Goal: Task Accomplishment & Management: Use online tool/utility

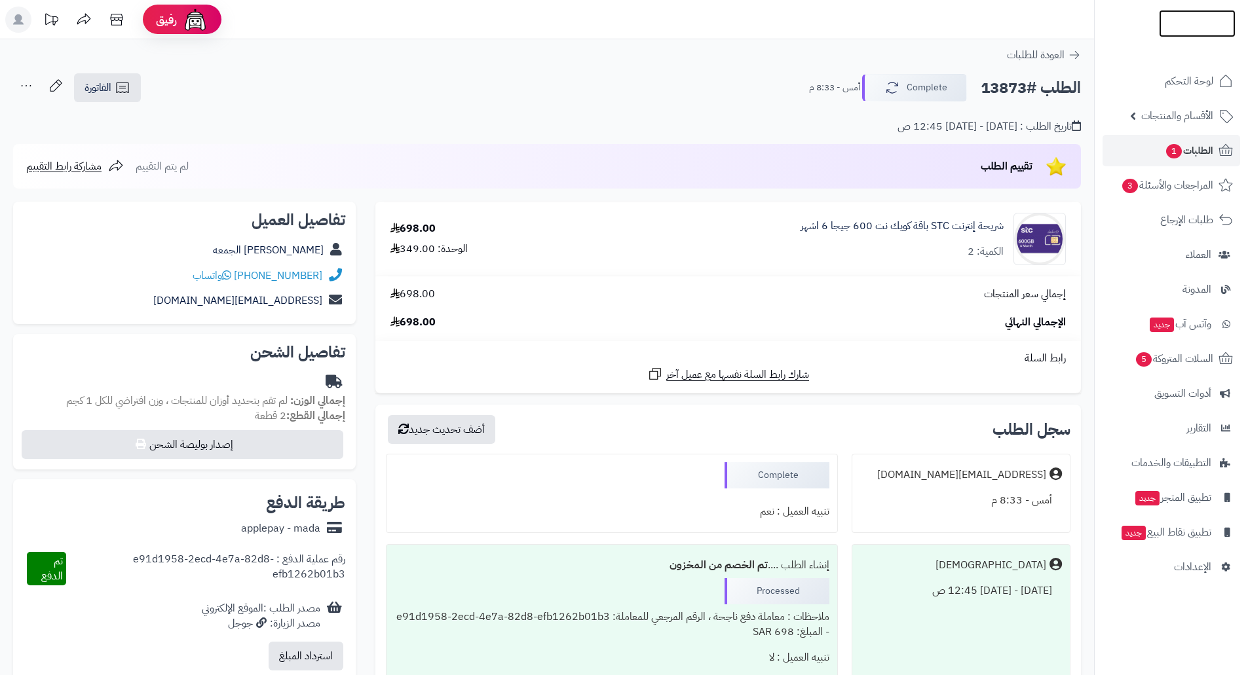
click at [1191, 22] on img at bounding box center [1197, 34] width 77 height 28
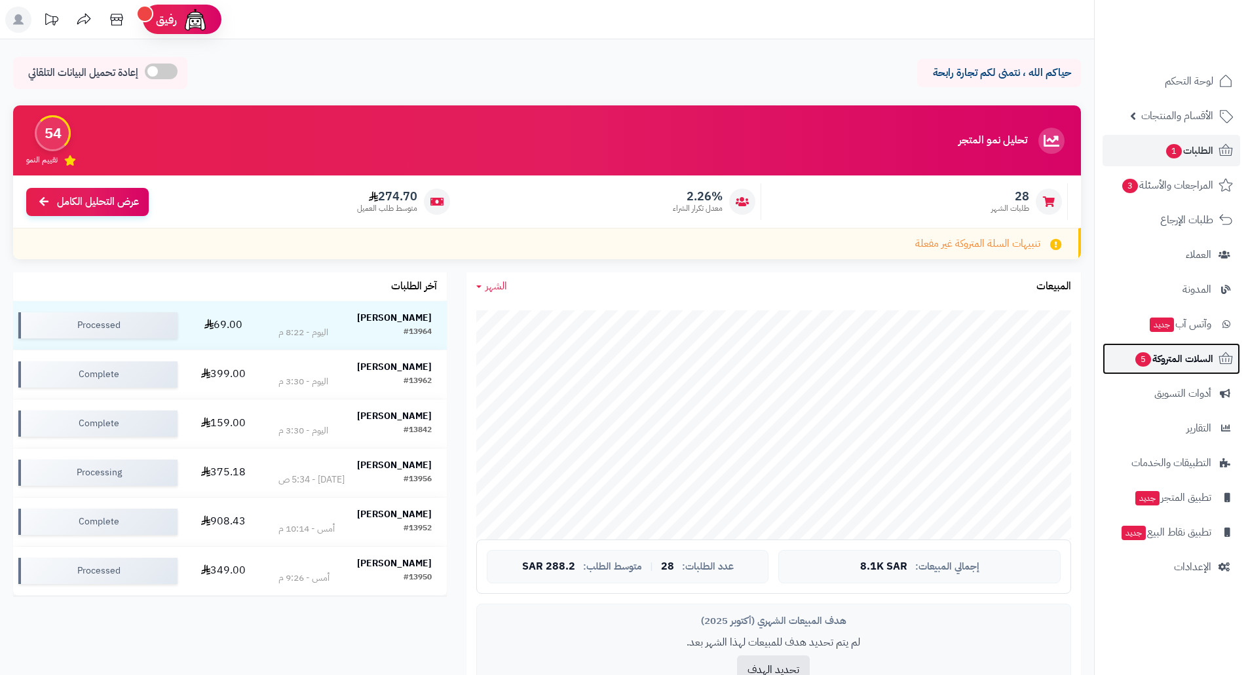
click at [1186, 361] on span "السلات المتروكة 5" at bounding box center [1173, 359] width 79 height 18
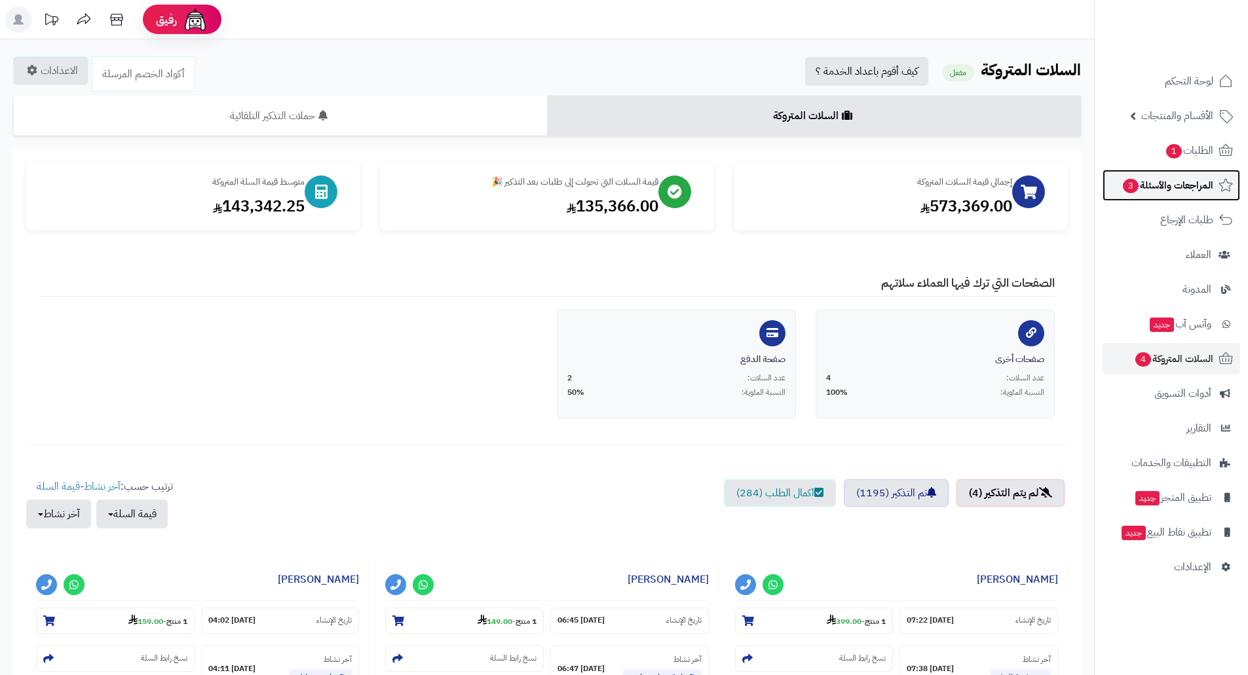
click at [1160, 189] on span "المراجعات والأسئلة 3" at bounding box center [1168, 185] width 92 height 18
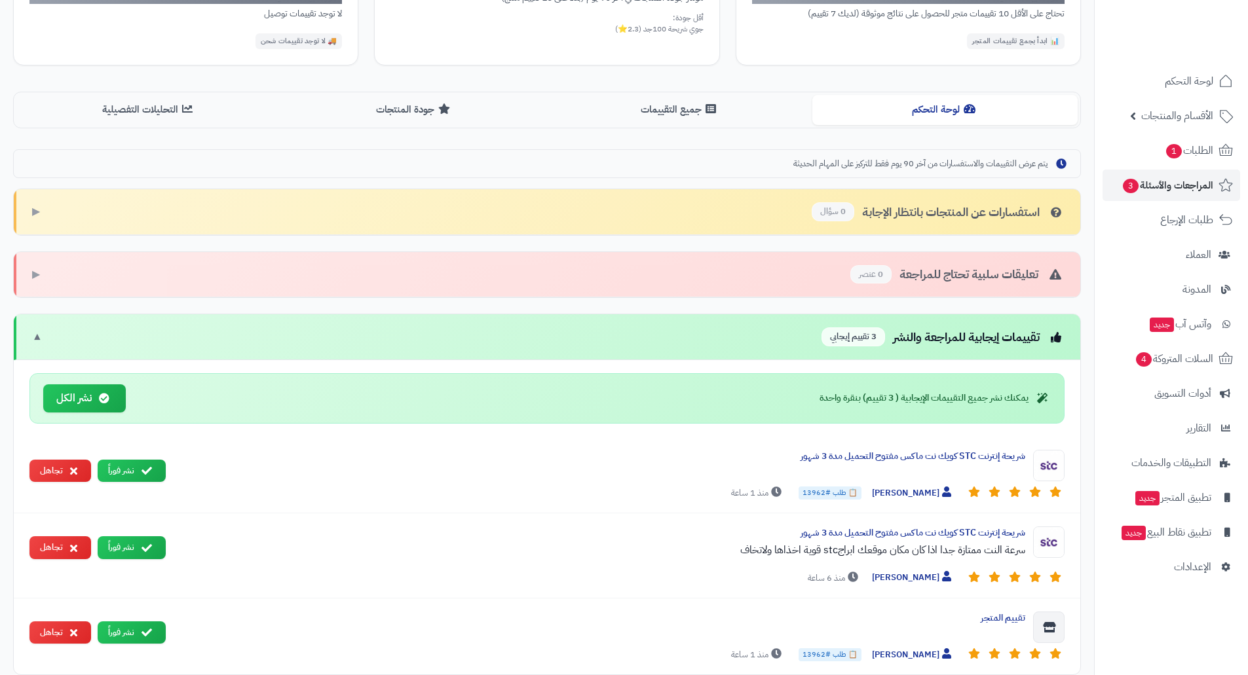
scroll to position [262, 0]
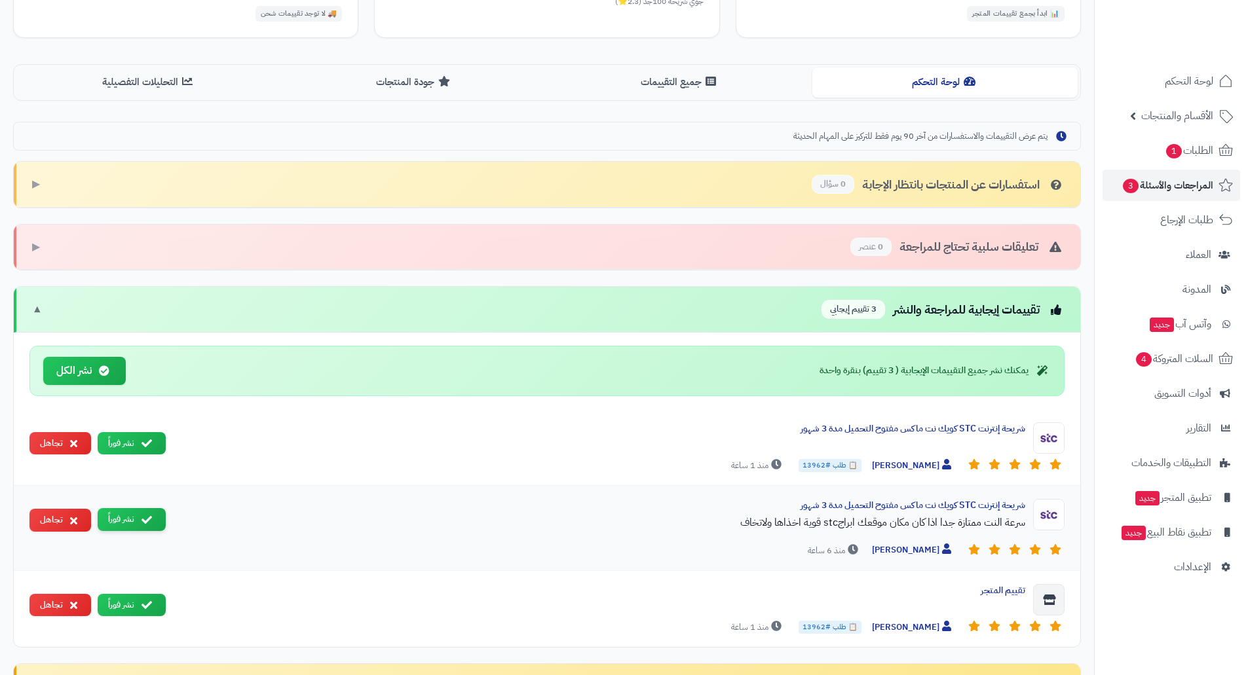
click at [140, 518] on button "نشر فوراً" at bounding box center [132, 519] width 68 height 23
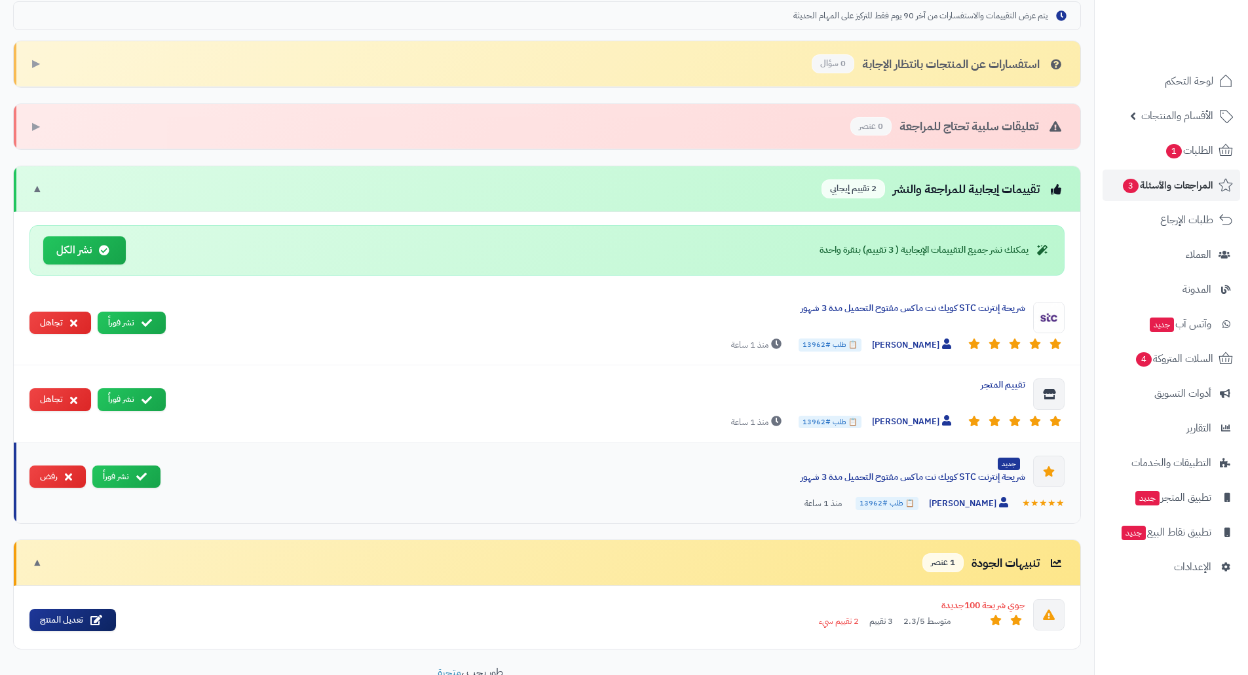
scroll to position [393, 0]
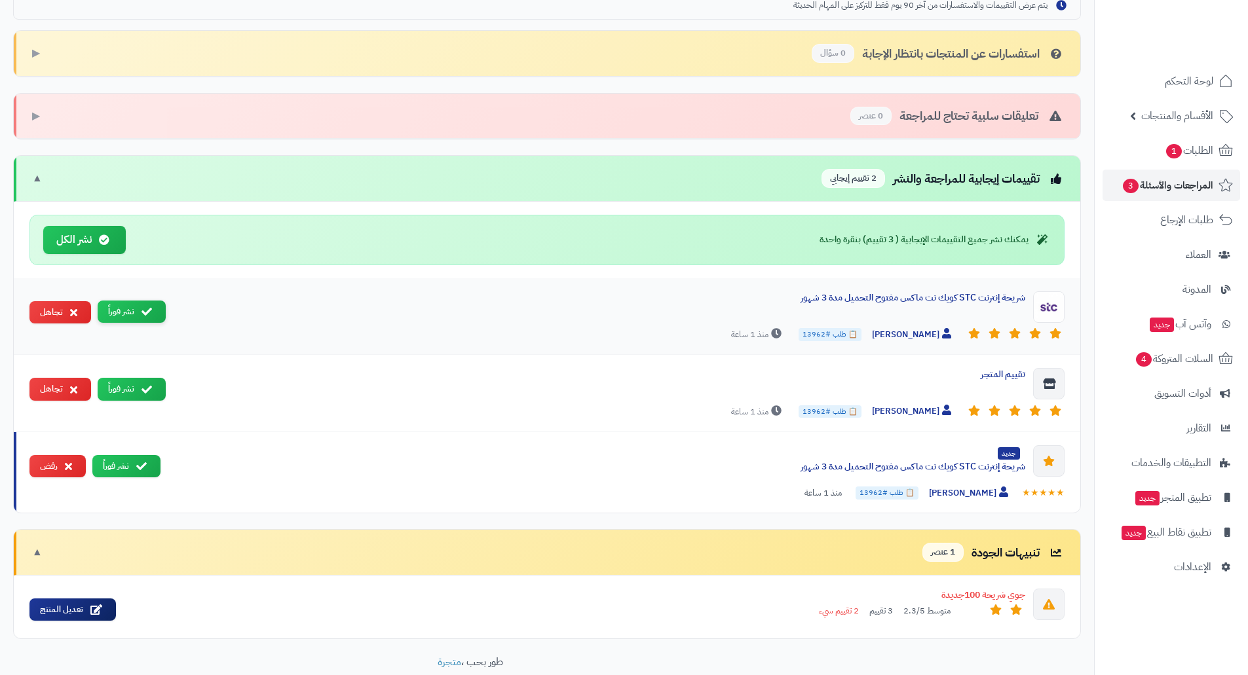
click at [126, 309] on button "نشر فوراً" at bounding box center [132, 312] width 68 height 23
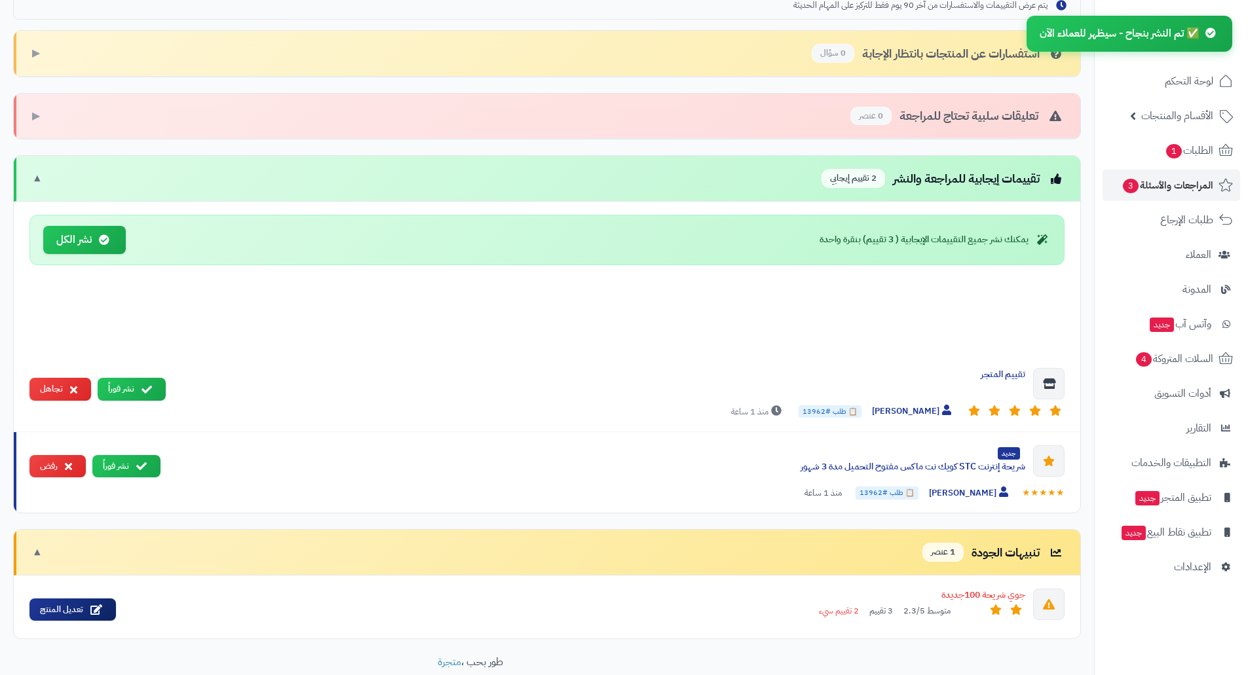
scroll to position [387, 0]
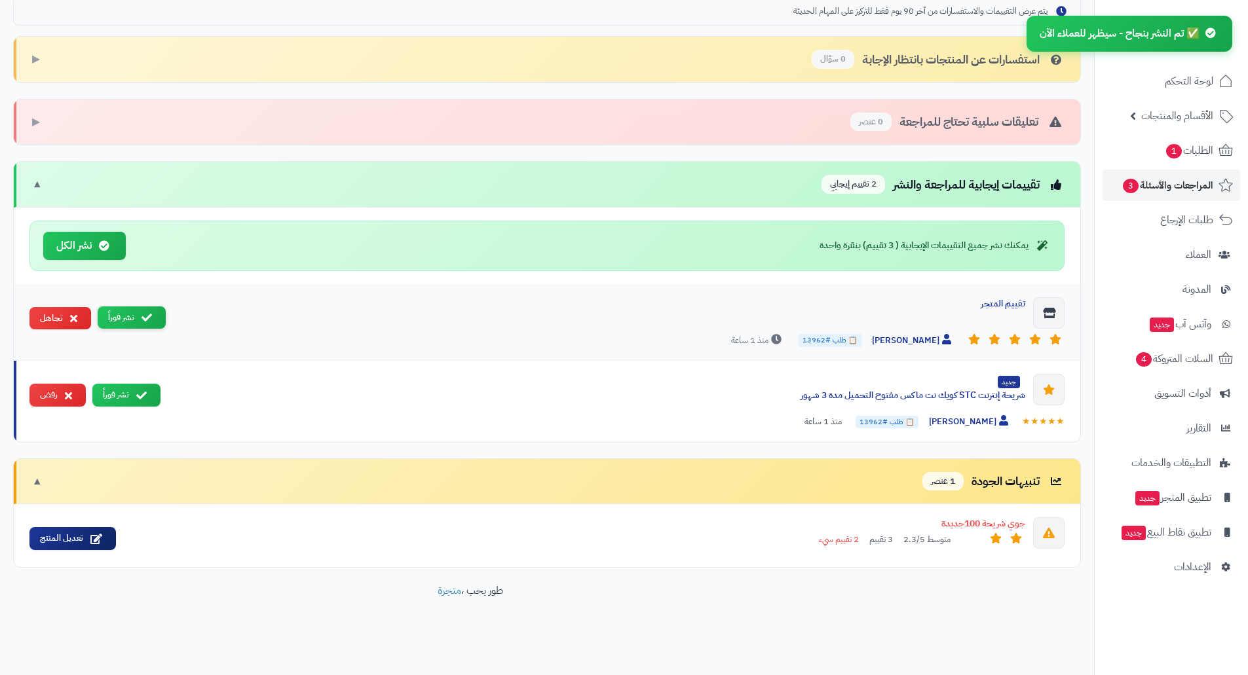
click at [153, 320] on button "نشر فوراً" at bounding box center [132, 318] width 68 height 23
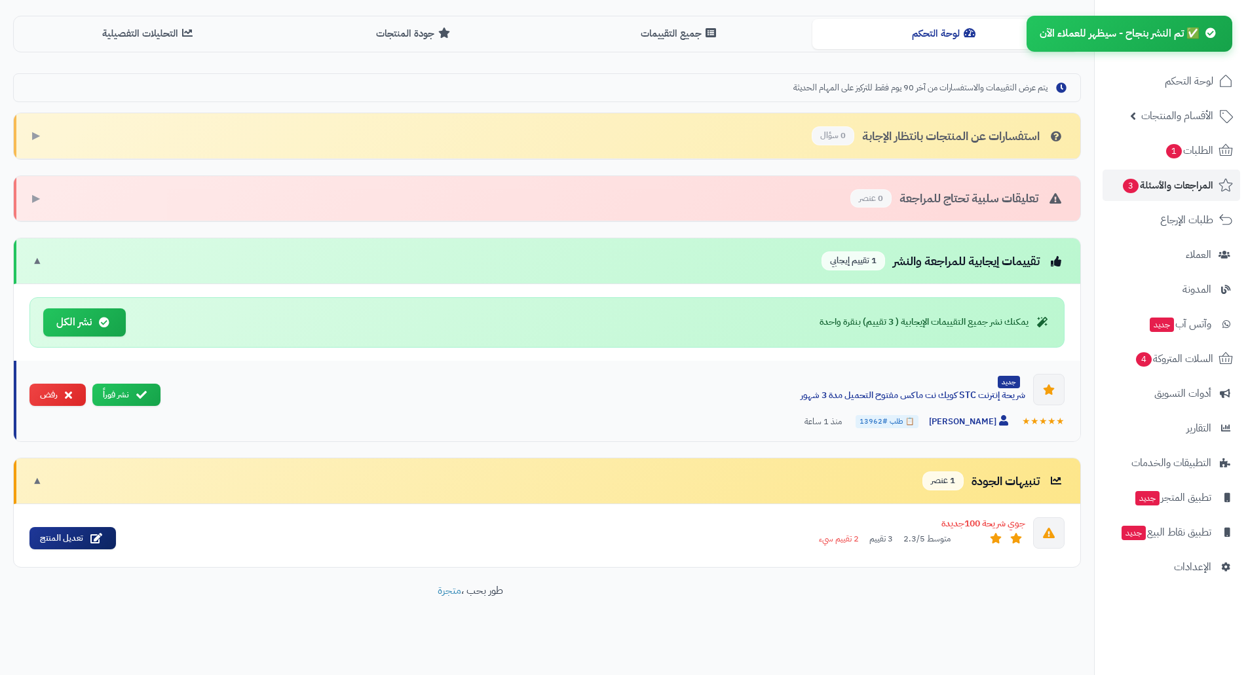
scroll to position [311, 0]
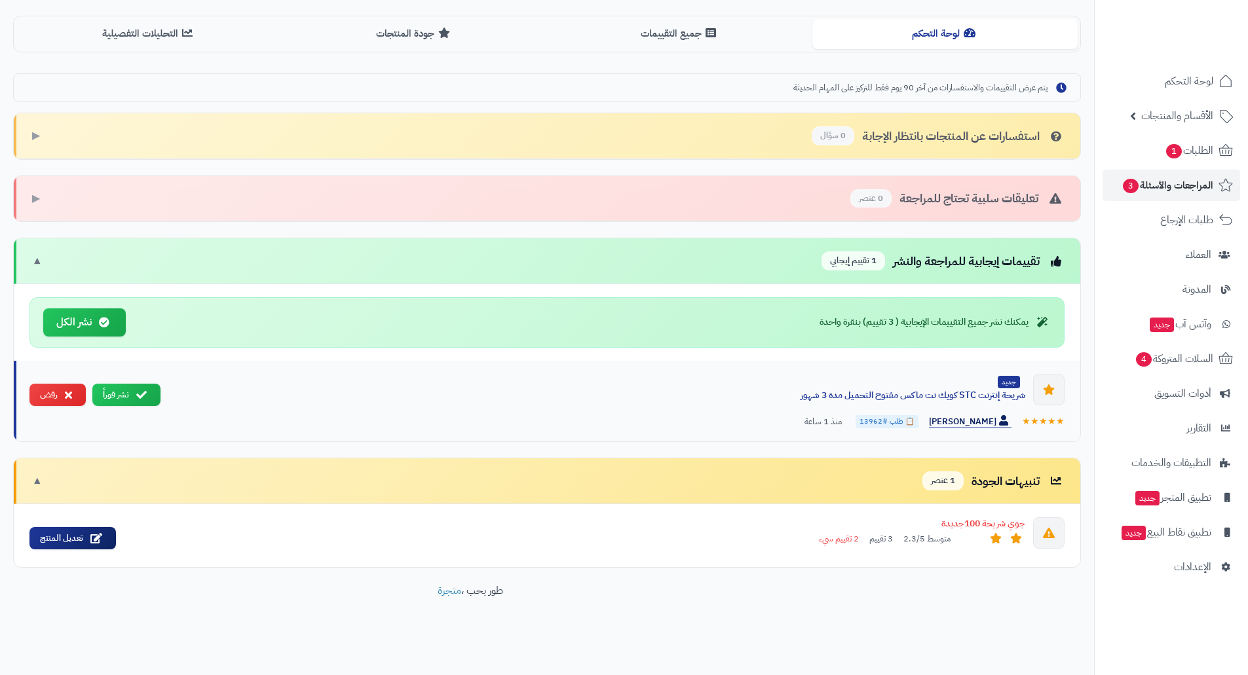
click at [972, 419] on span "عهود الخالدي" at bounding box center [970, 422] width 83 height 14
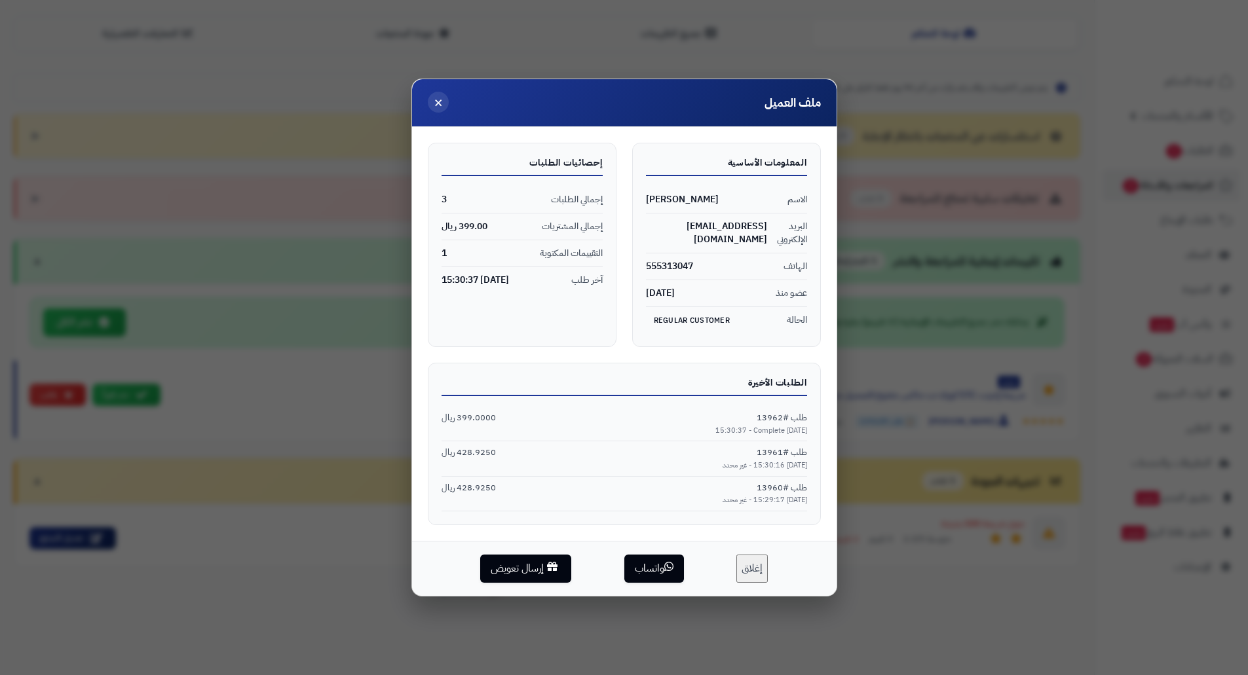
click at [439, 112] on span "×" at bounding box center [438, 102] width 9 height 22
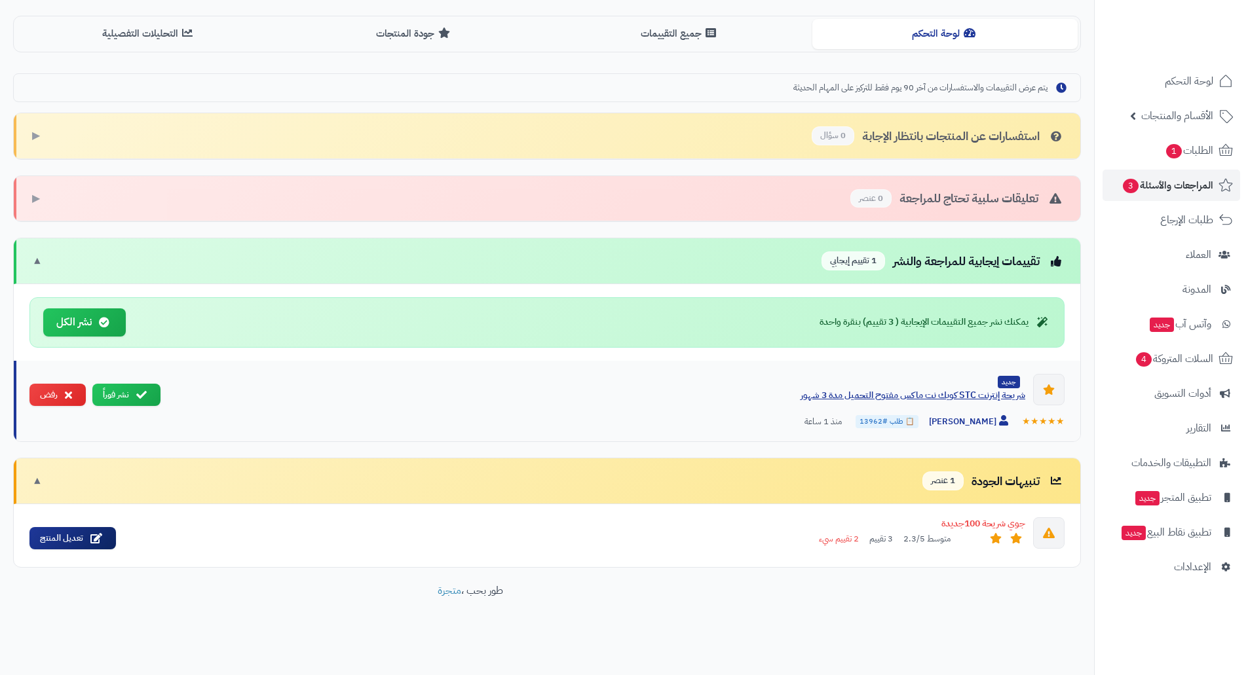
click at [896, 396] on div "شريحة إنترنت STC كويك نت ماكس مفتوح التحميل مدة 3 شهور" at bounding box center [598, 395] width 854 height 13
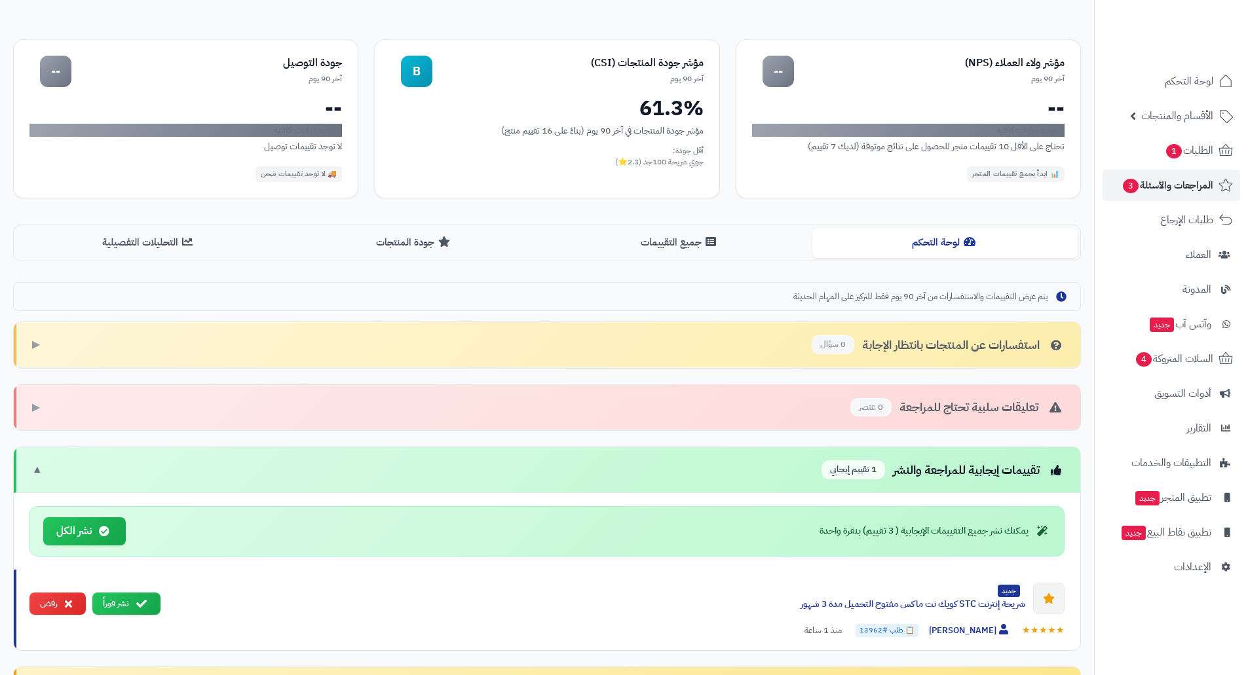
scroll to position [48, 0]
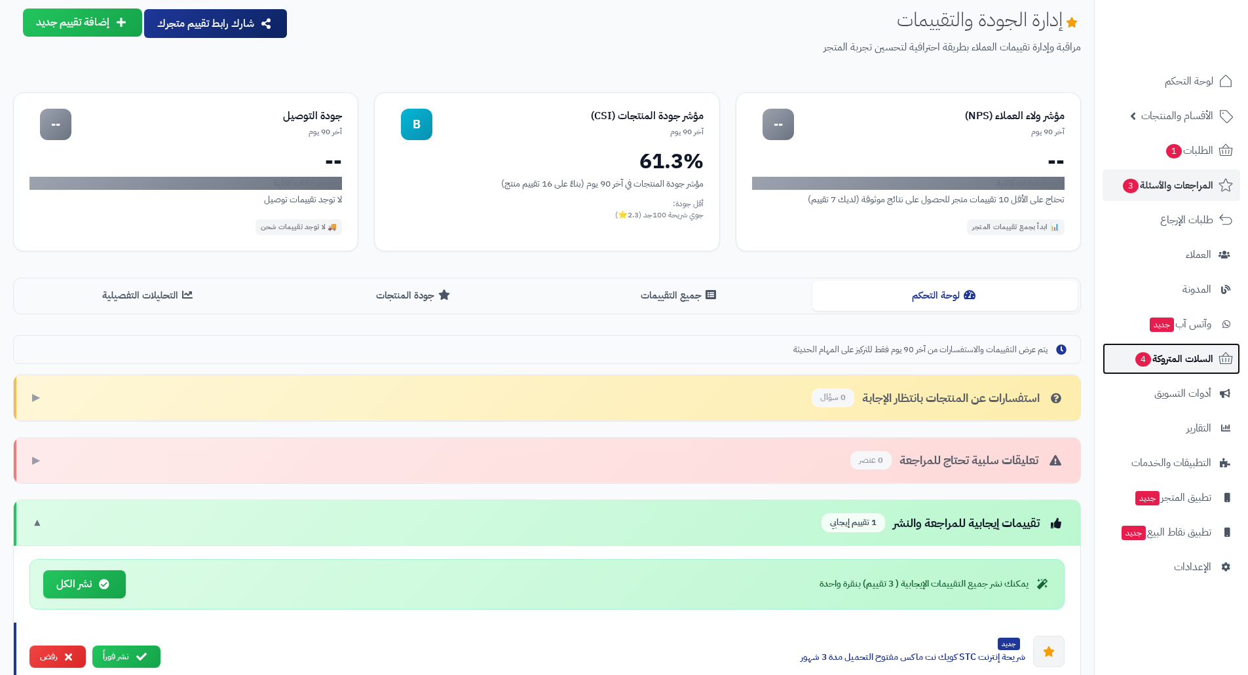
click at [1171, 356] on span "السلات المتروكة 4" at bounding box center [1173, 359] width 79 height 18
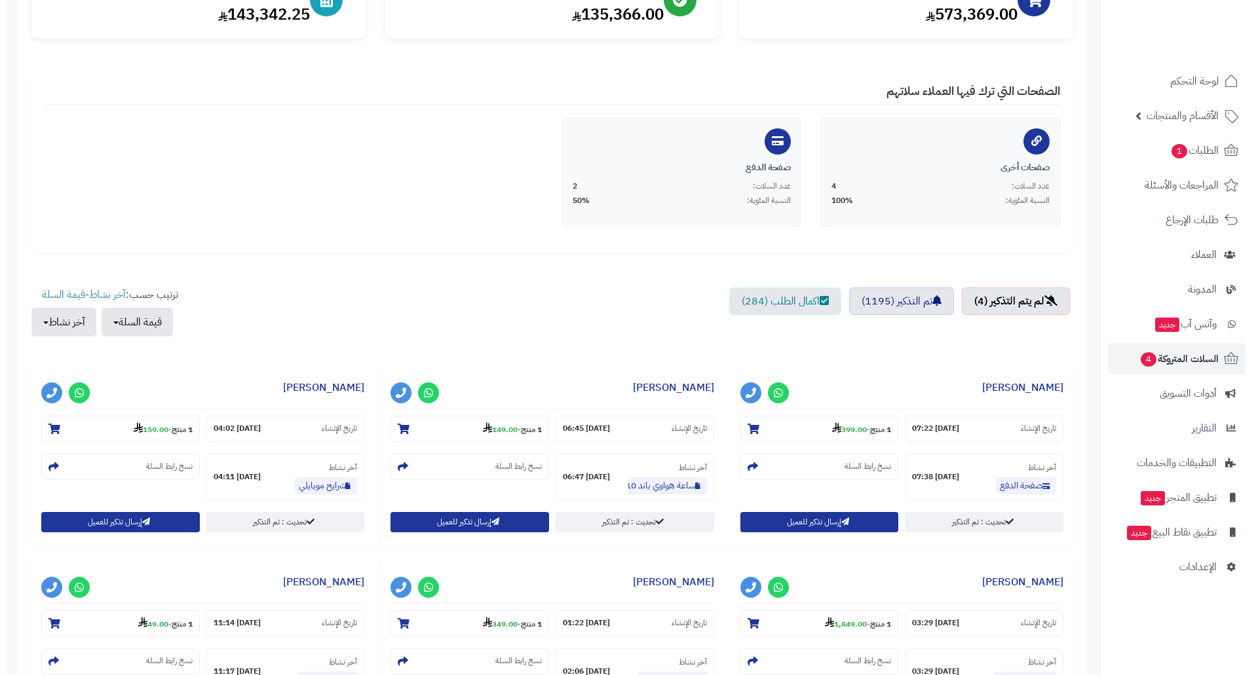
scroll to position [197, 0]
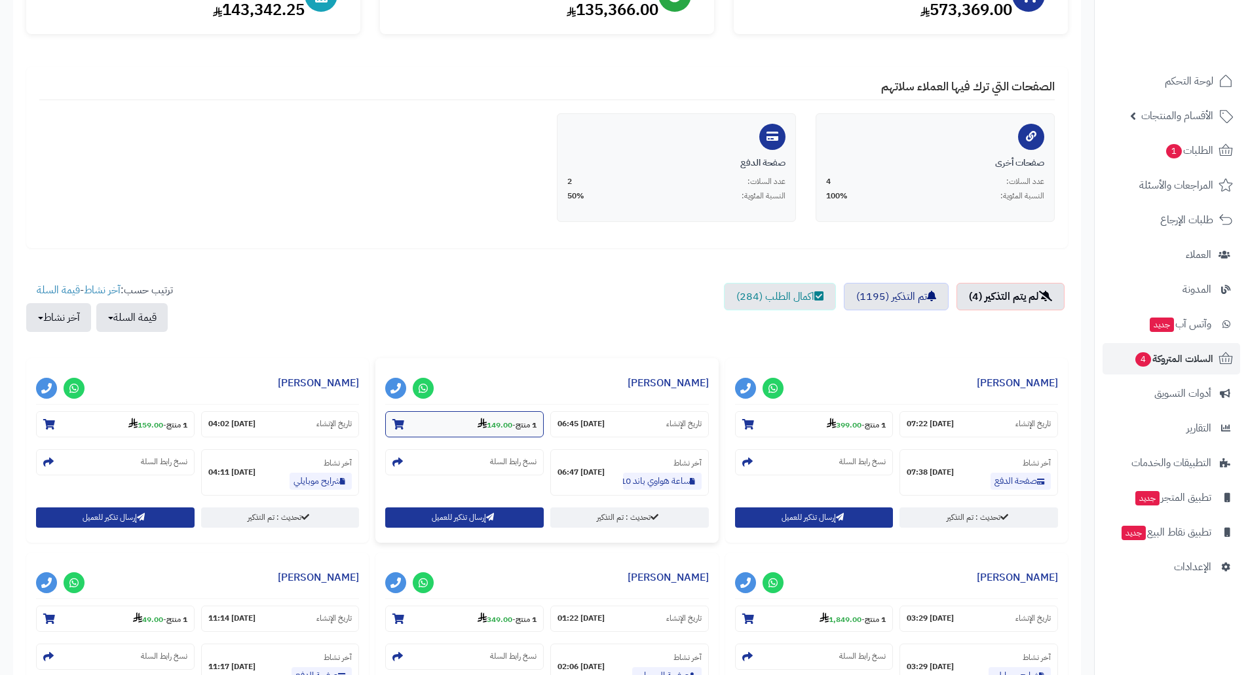
click at [499, 428] on strong "149.00" at bounding box center [495, 425] width 35 height 12
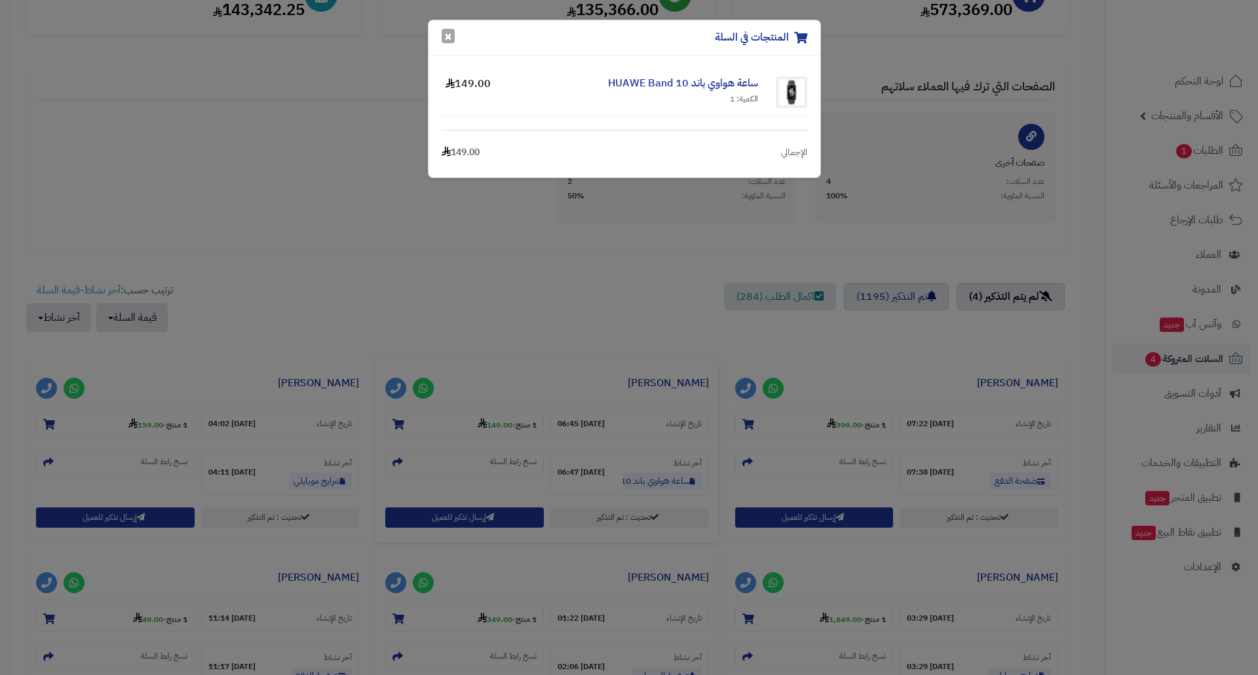
click at [444, 33] on button "×" at bounding box center [448, 36] width 13 height 14
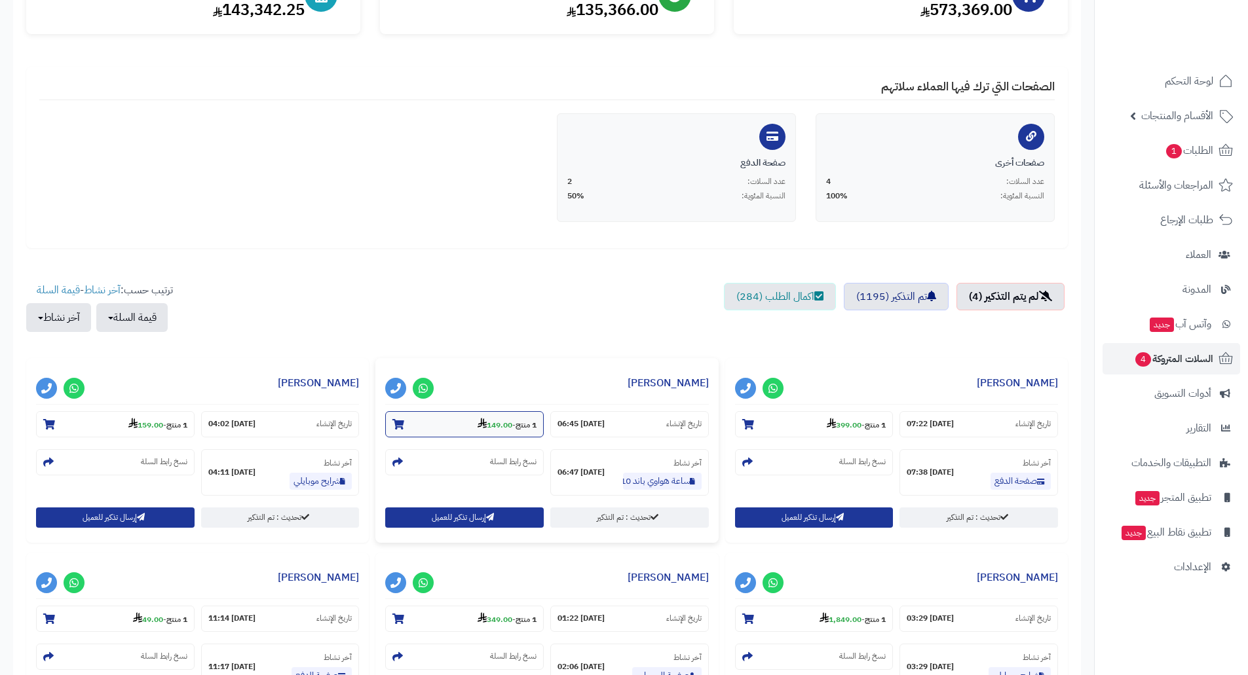
click at [504, 424] on strong "149.00" at bounding box center [495, 425] width 35 height 12
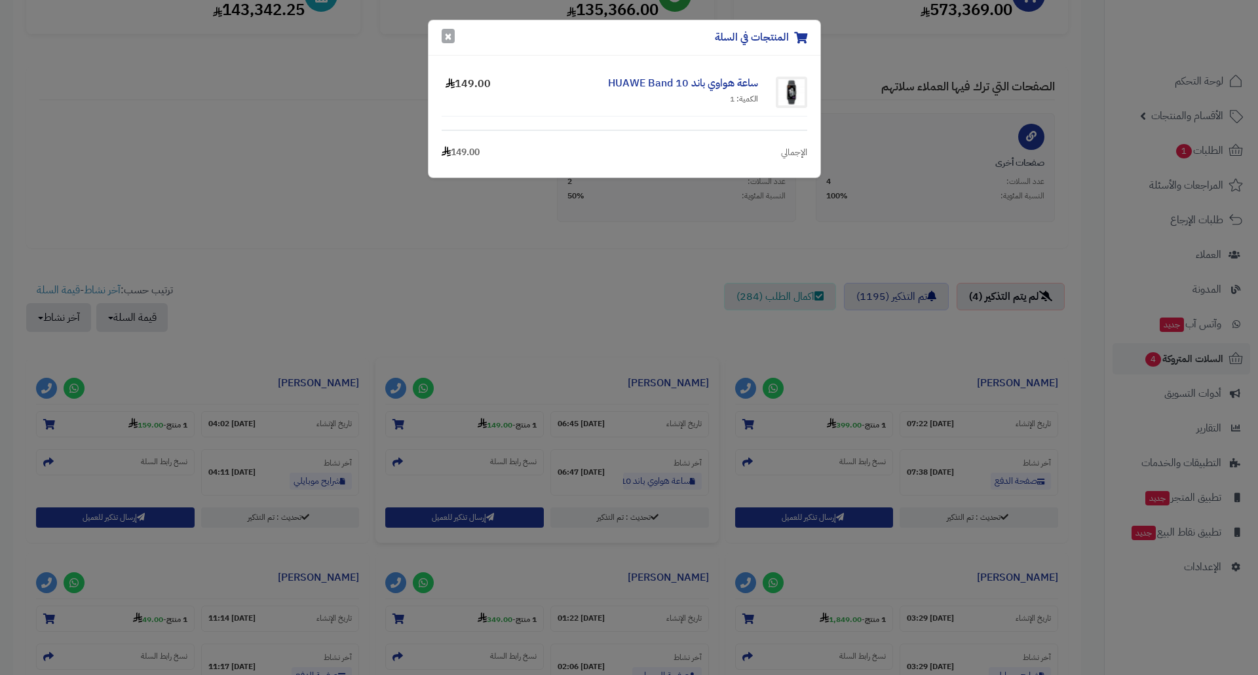
click at [452, 37] on button "×" at bounding box center [448, 36] width 13 height 14
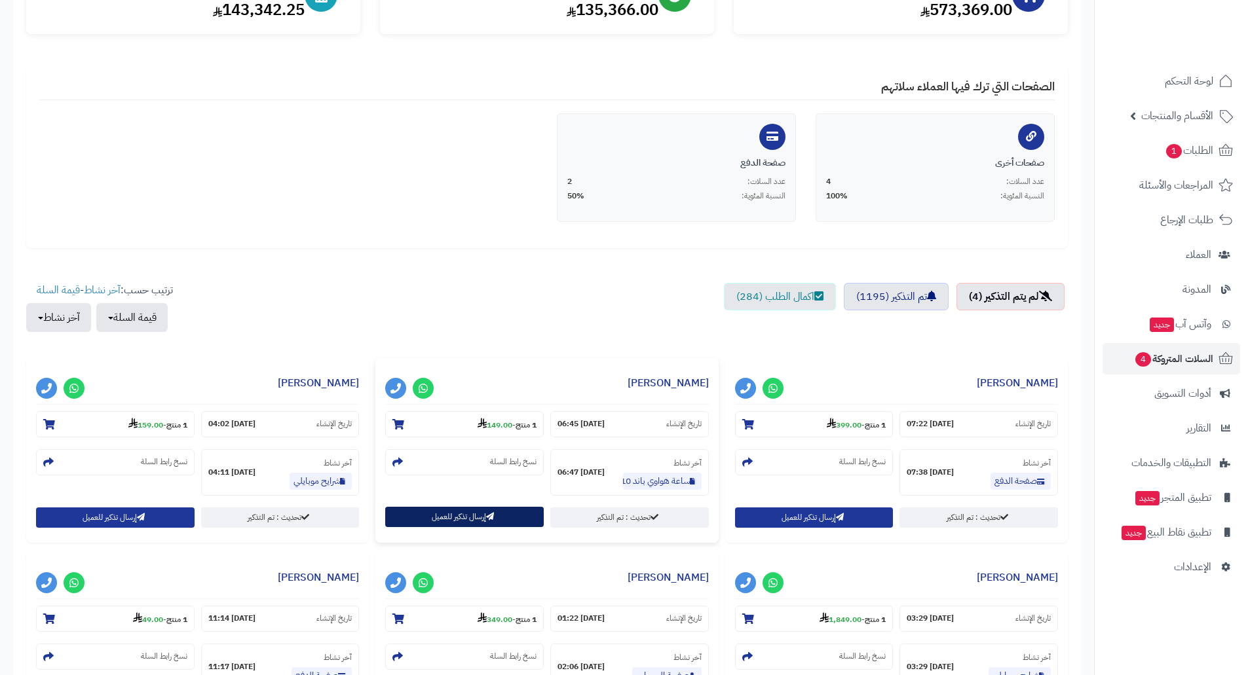
click at [461, 518] on button "إرسال تذكير للعميل" at bounding box center [464, 517] width 159 height 20
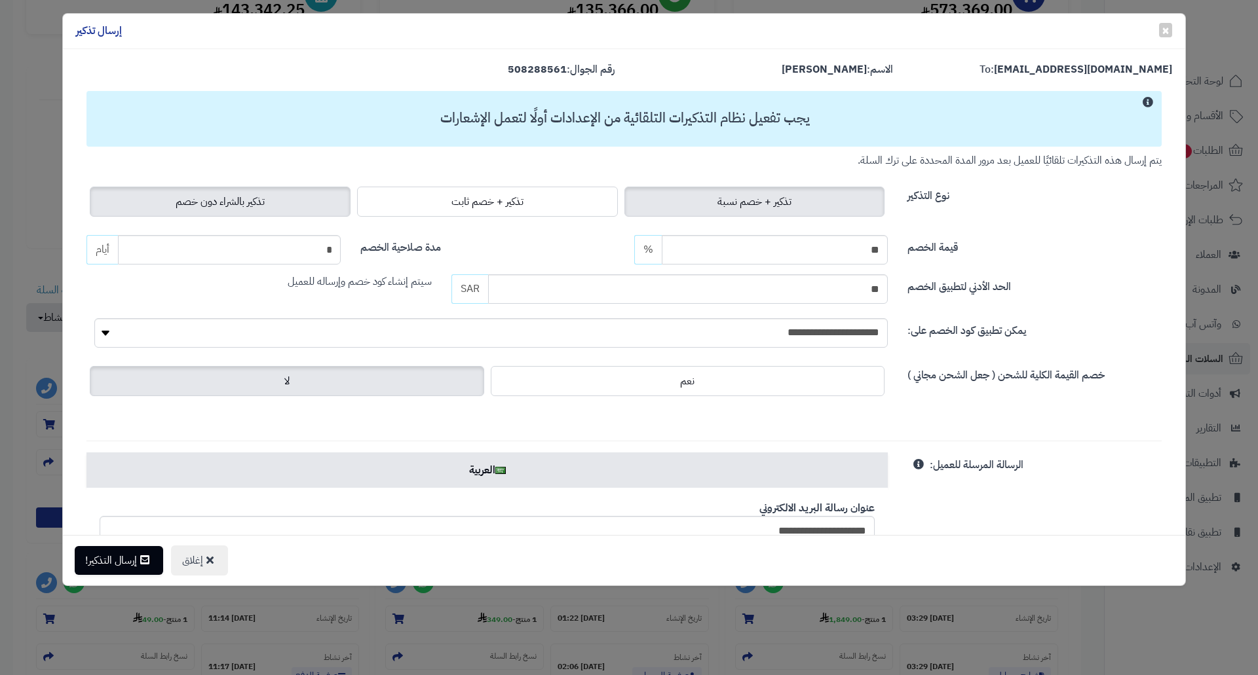
click at [197, 205] on span "تذكير بالشراء دون خصم" at bounding box center [220, 202] width 89 height 16
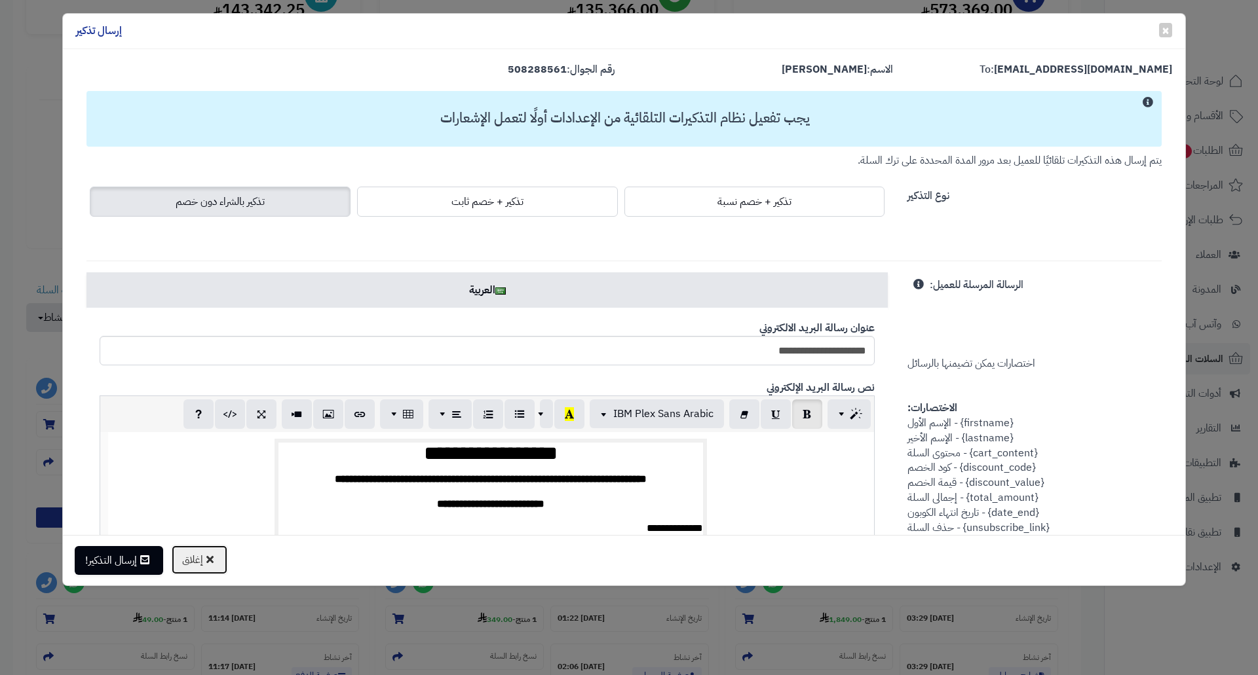
click at [214, 558] on icon at bounding box center [209, 559] width 7 height 10
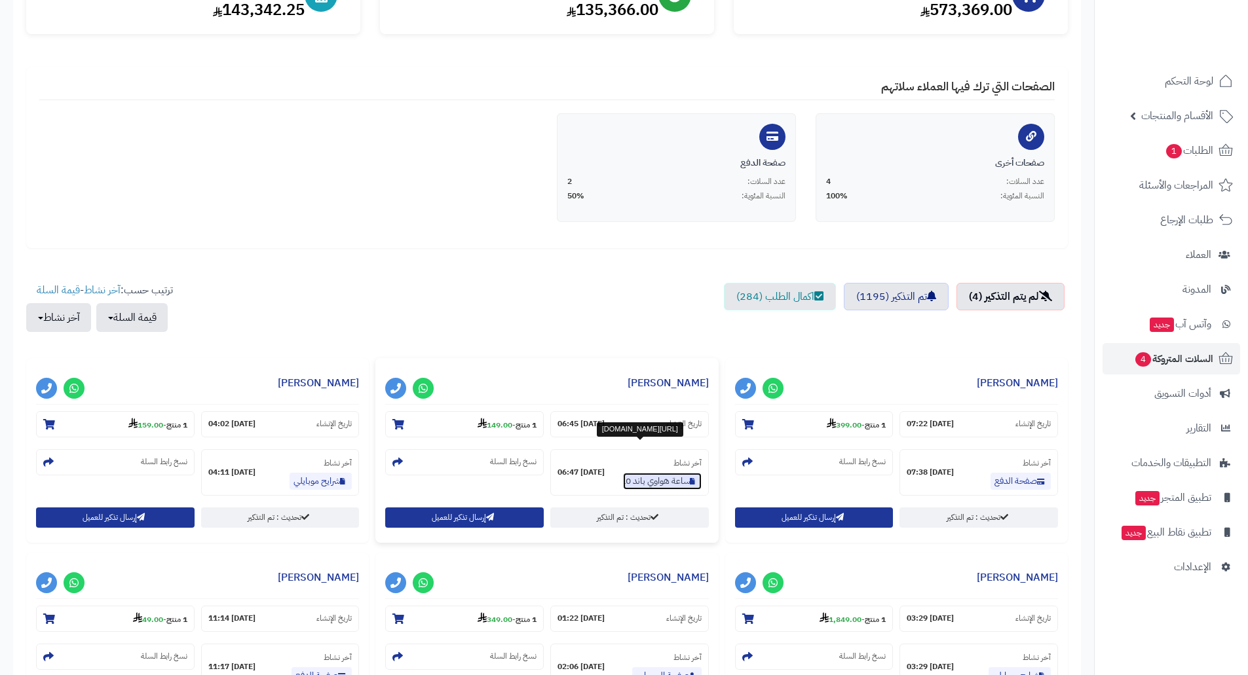
click at [659, 483] on link "ساعة هواوي باند 10 huawe band" at bounding box center [662, 481] width 79 height 17
click at [463, 516] on button "إرسال تذكير للعميل" at bounding box center [464, 517] width 159 height 20
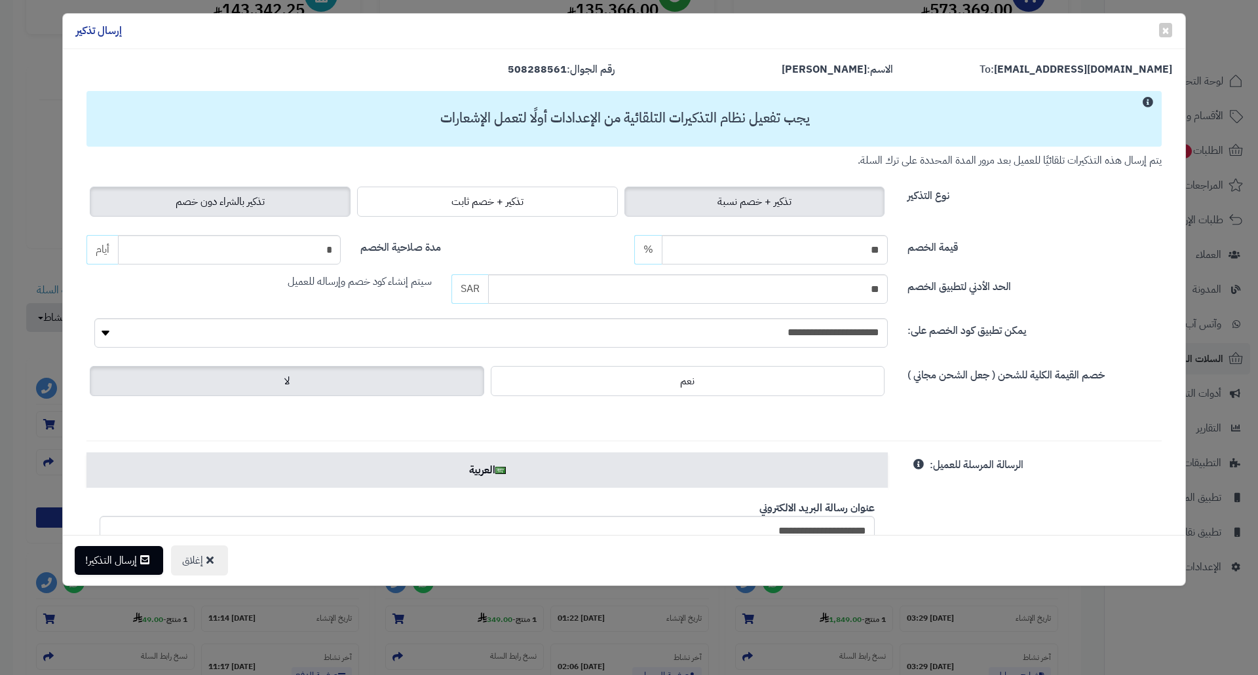
click at [200, 198] on span "تذكير بالشراء دون خصم" at bounding box center [220, 202] width 89 height 16
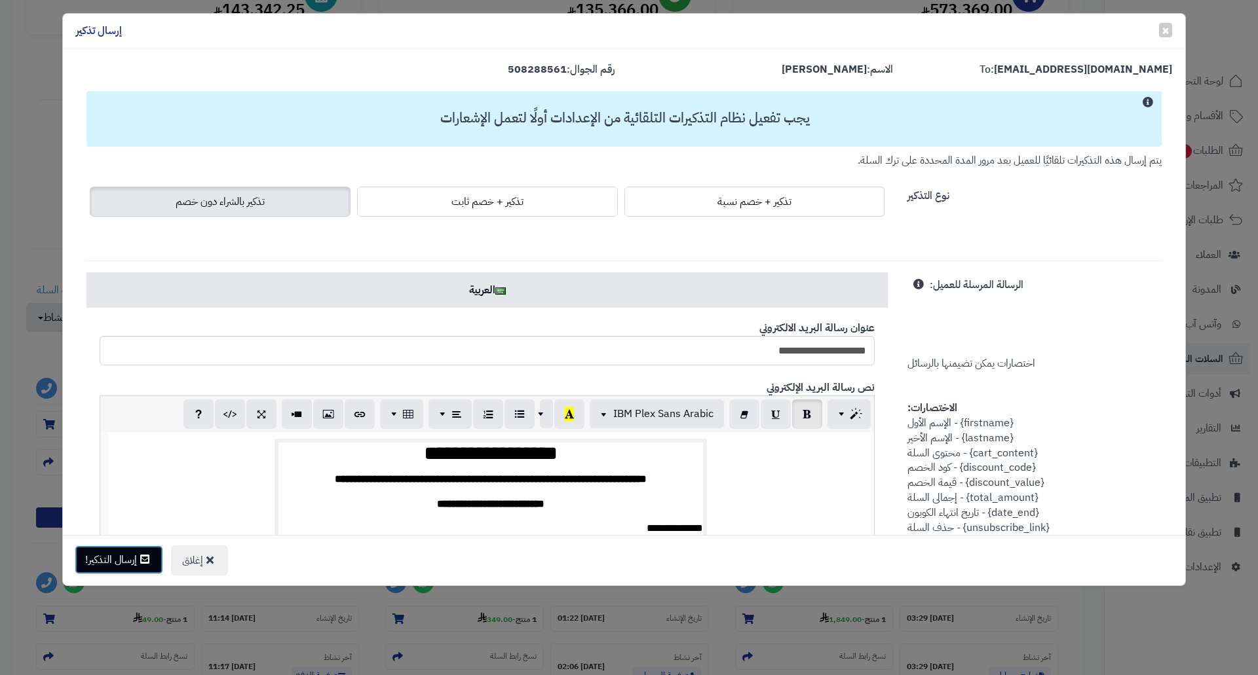
click at [119, 559] on button "إرسال التذكير!" at bounding box center [119, 560] width 88 height 29
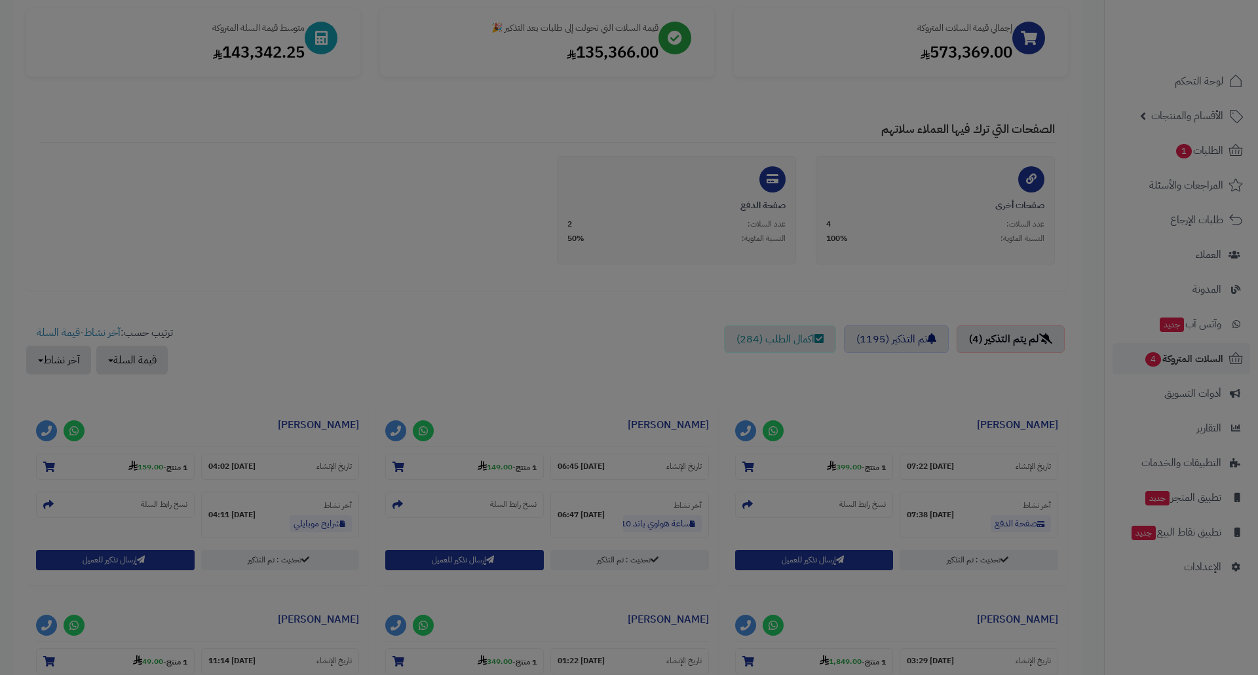
scroll to position [239, 0]
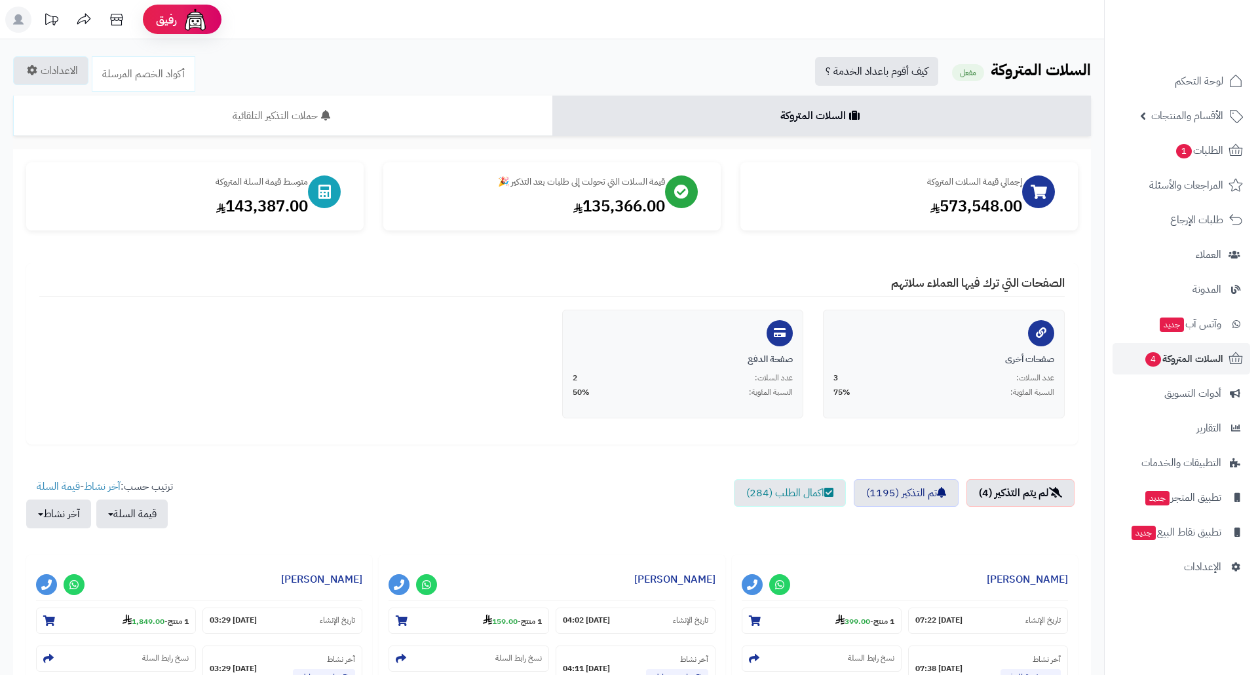
scroll to position [197, 0]
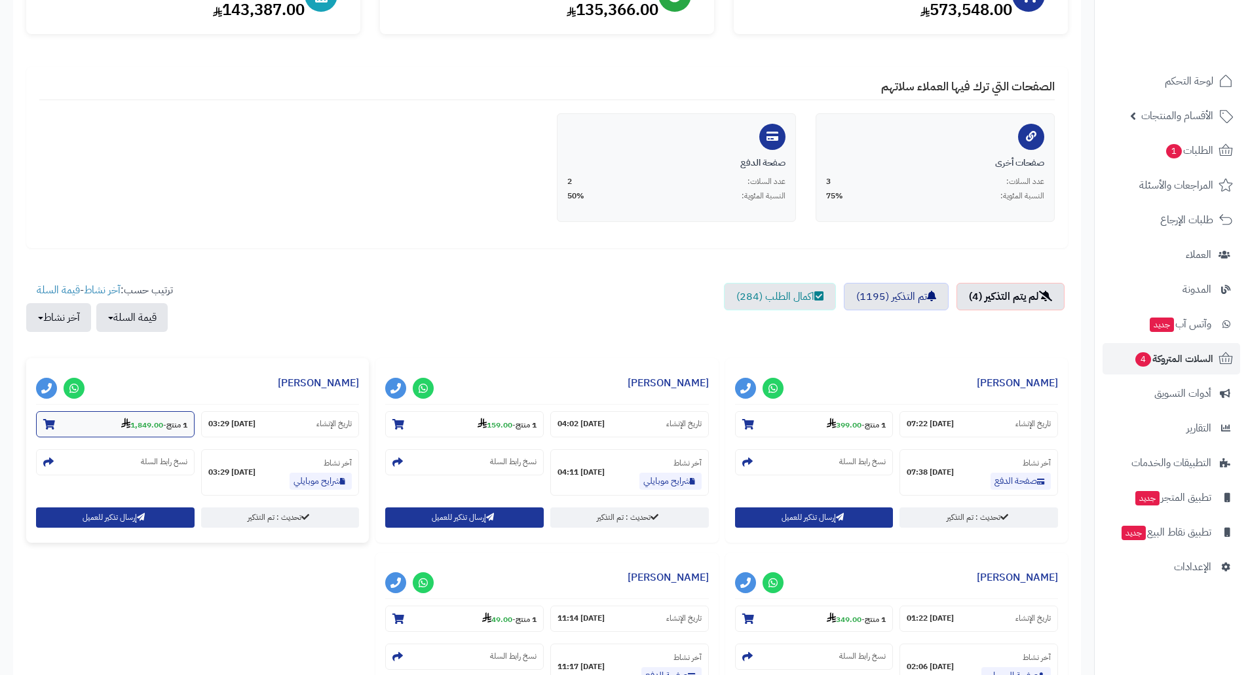
click at [137, 426] on strong "1,849.00" at bounding box center [142, 425] width 42 height 12
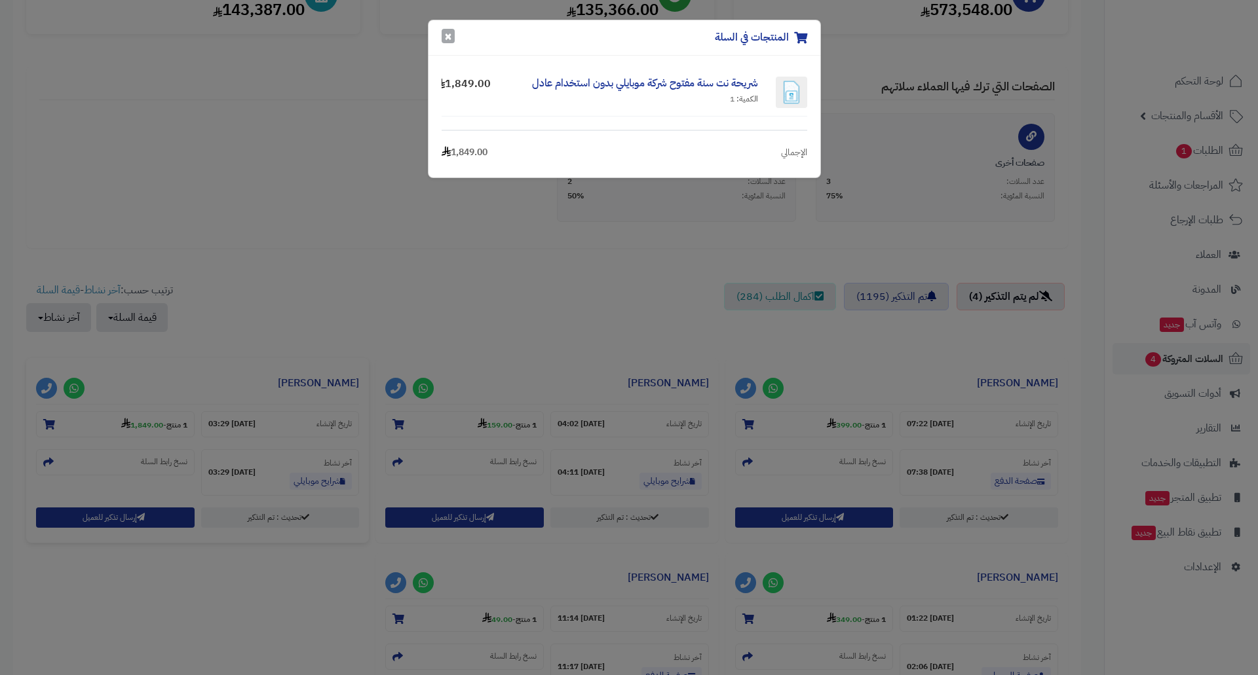
click at [447, 36] on button "×" at bounding box center [448, 36] width 13 height 14
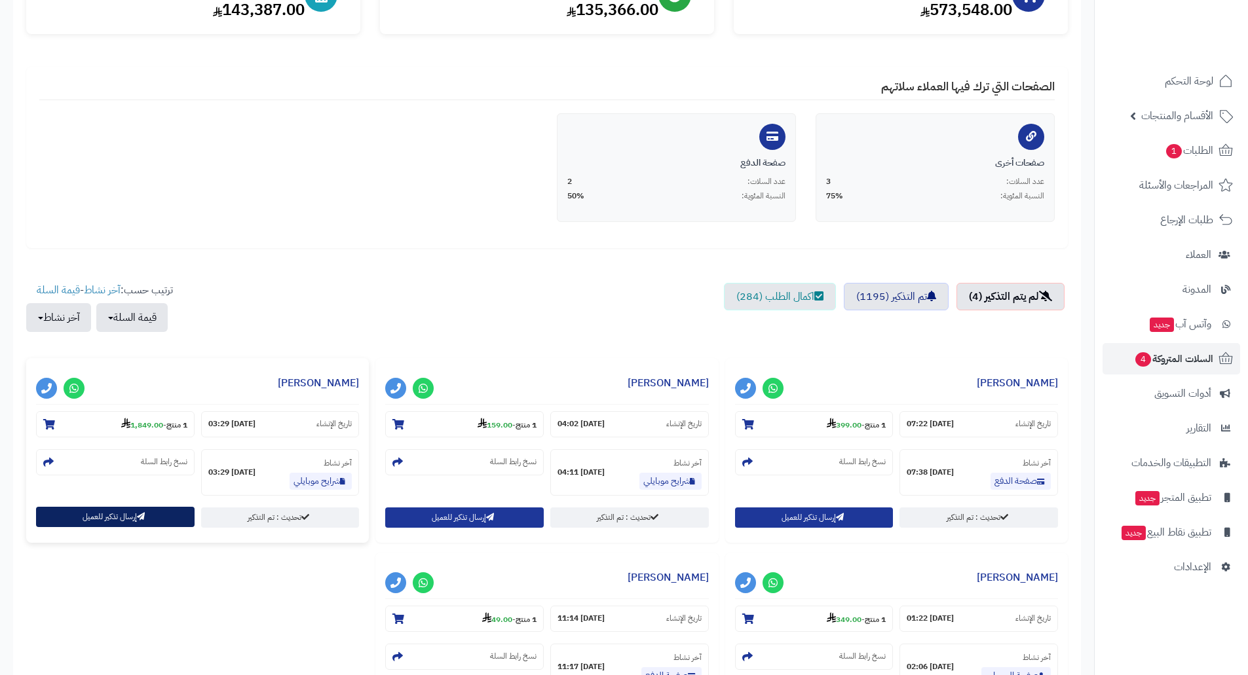
click at [102, 520] on button "إرسال تذكير للعميل" at bounding box center [115, 517] width 159 height 20
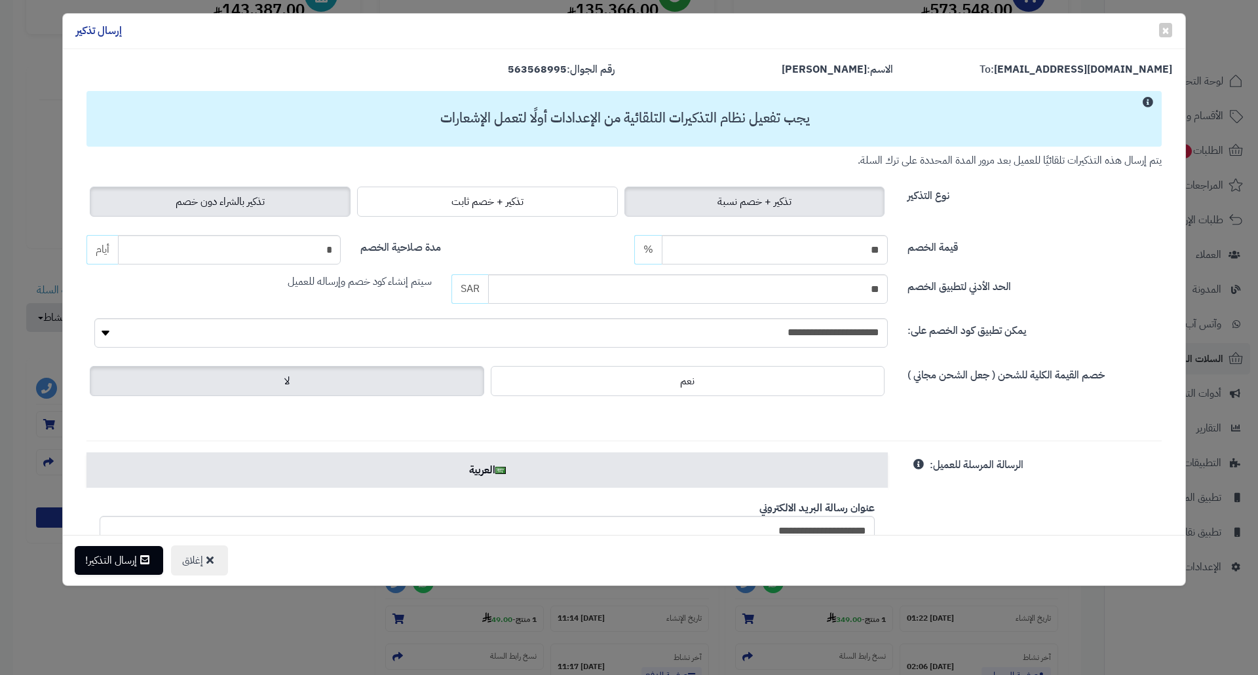
click at [233, 200] on span "تذكير بالشراء دون خصم" at bounding box center [220, 202] width 89 height 16
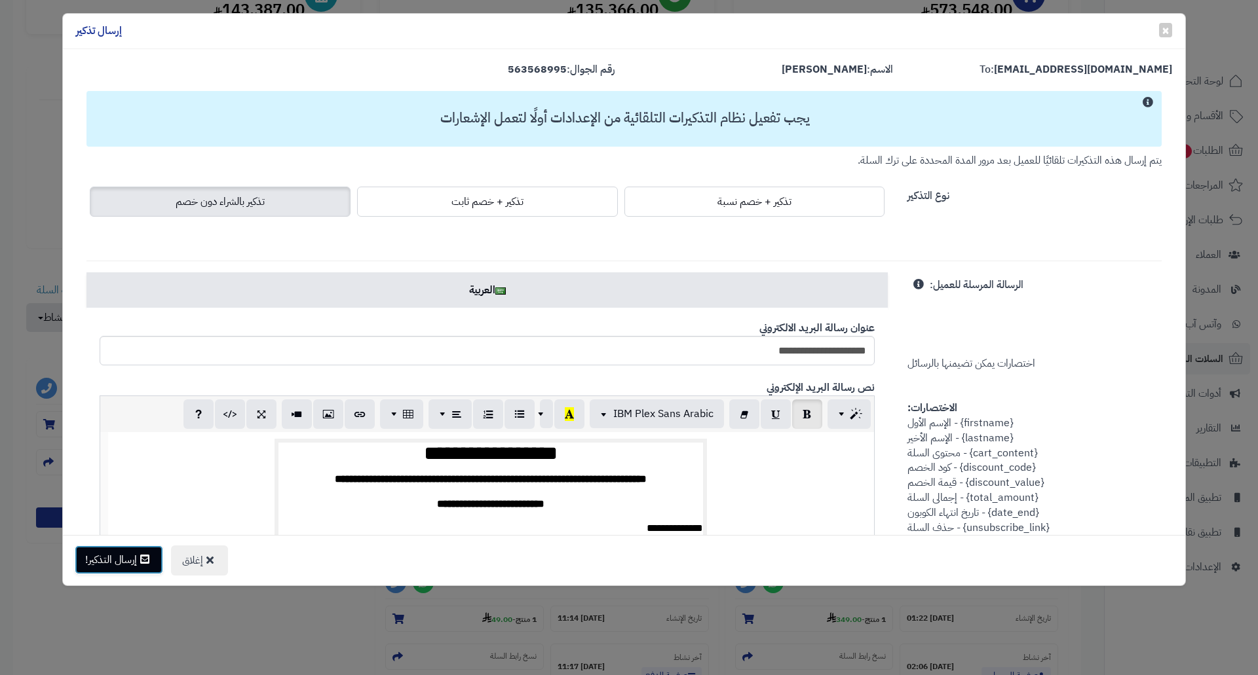
click at [119, 558] on button "إرسال التذكير!" at bounding box center [119, 560] width 88 height 29
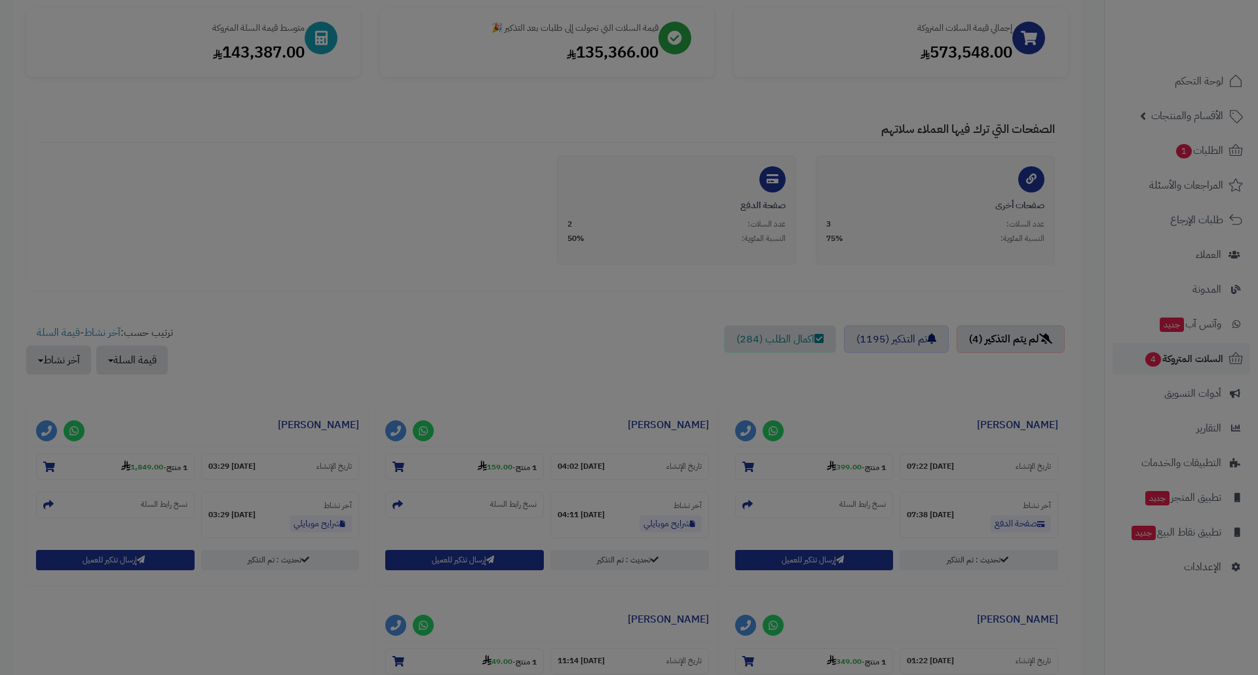
scroll to position [239, 0]
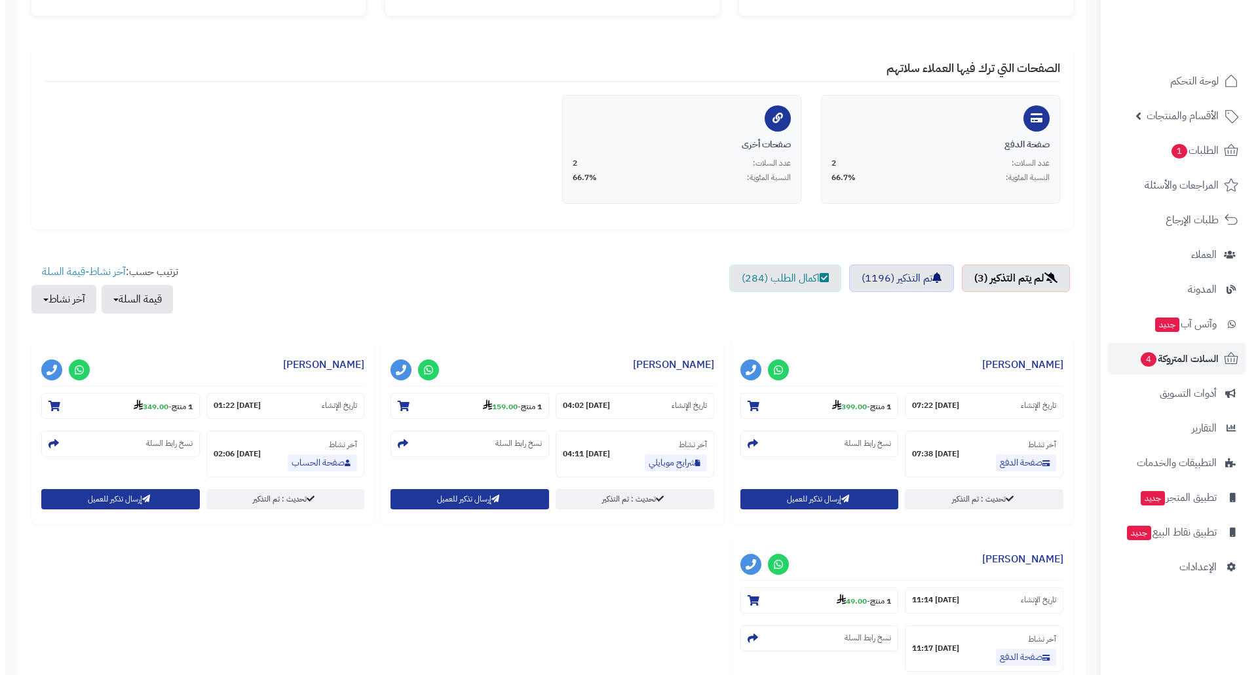
scroll to position [328, 0]
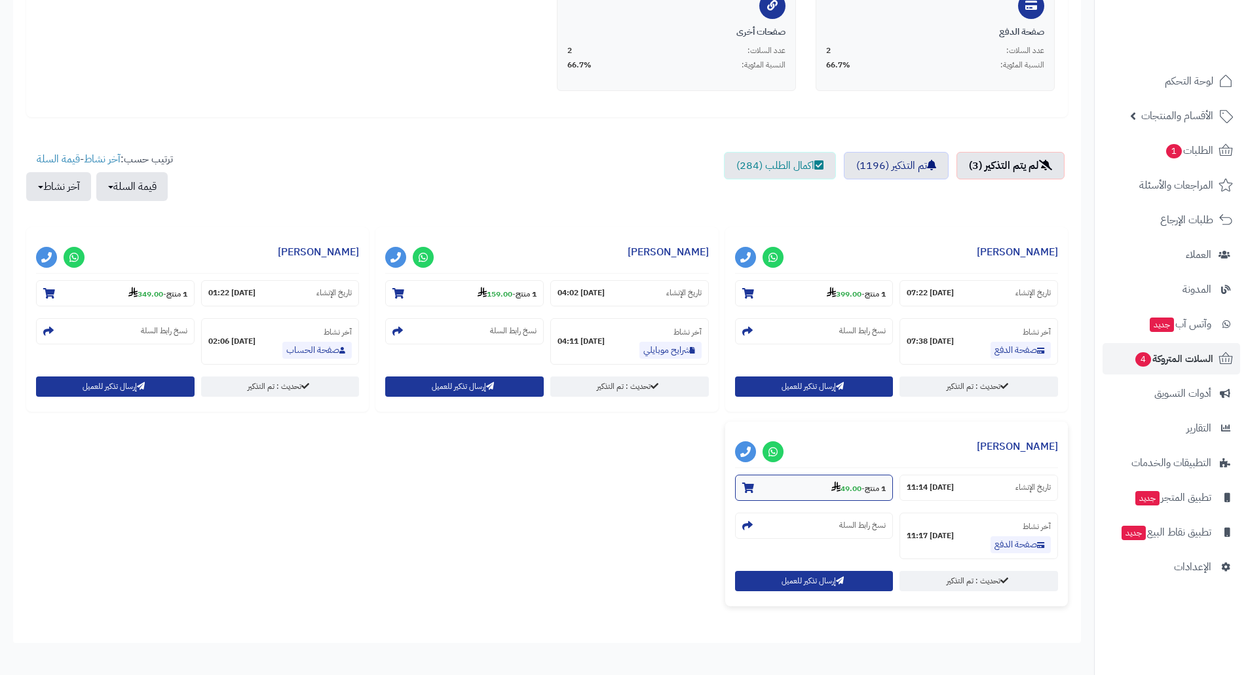
click at [845, 491] on strong "49.00" at bounding box center [846, 489] width 30 height 12
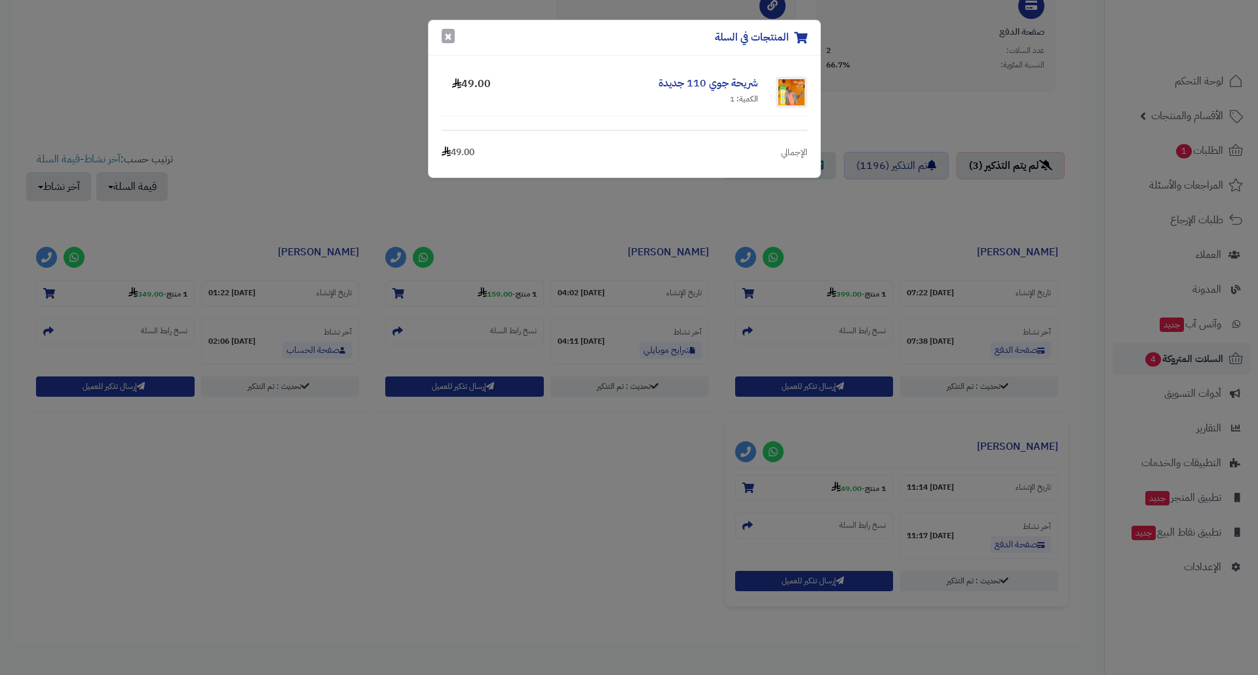
click at [447, 36] on button "×" at bounding box center [448, 36] width 13 height 14
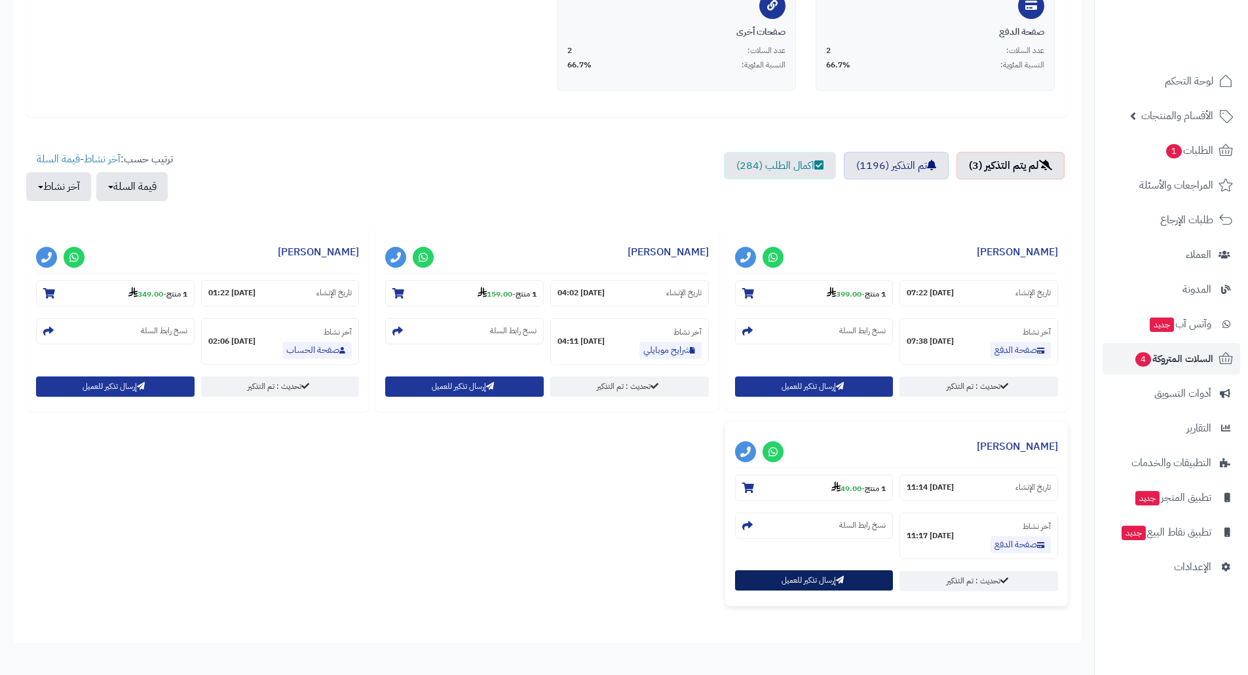
click at [782, 578] on button "إرسال تذكير للعميل" at bounding box center [814, 581] width 159 height 20
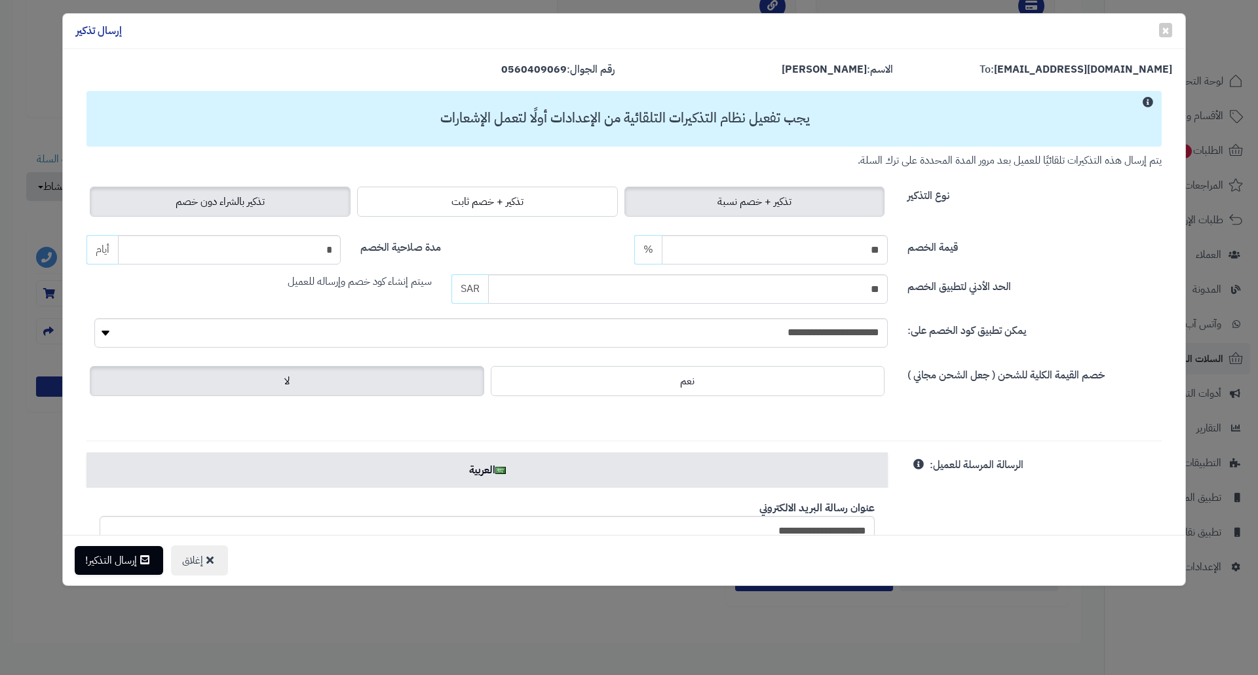
click at [195, 198] on span "تذكير بالشراء دون خصم" at bounding box center [220, 202] width 89 height 16
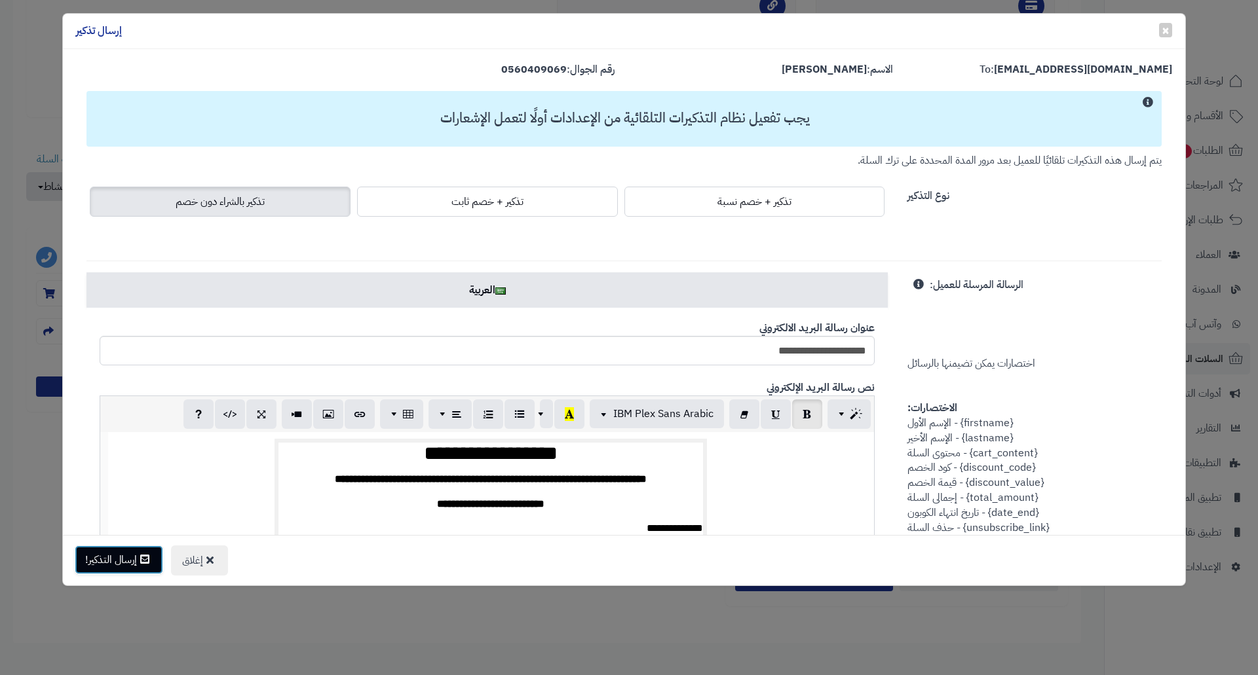
click at [123, 559] on button "إرسال التذكير!" at bounding box center [119, 560] width 88 height 29
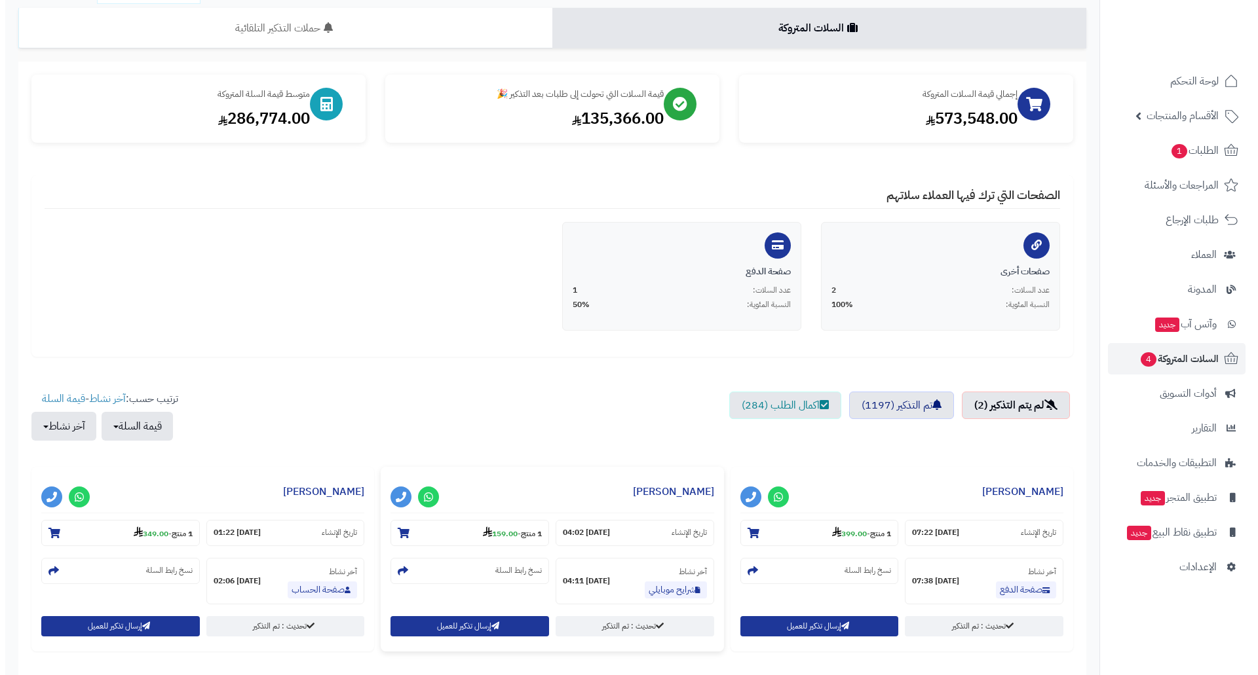
scroll to position [204, 0]
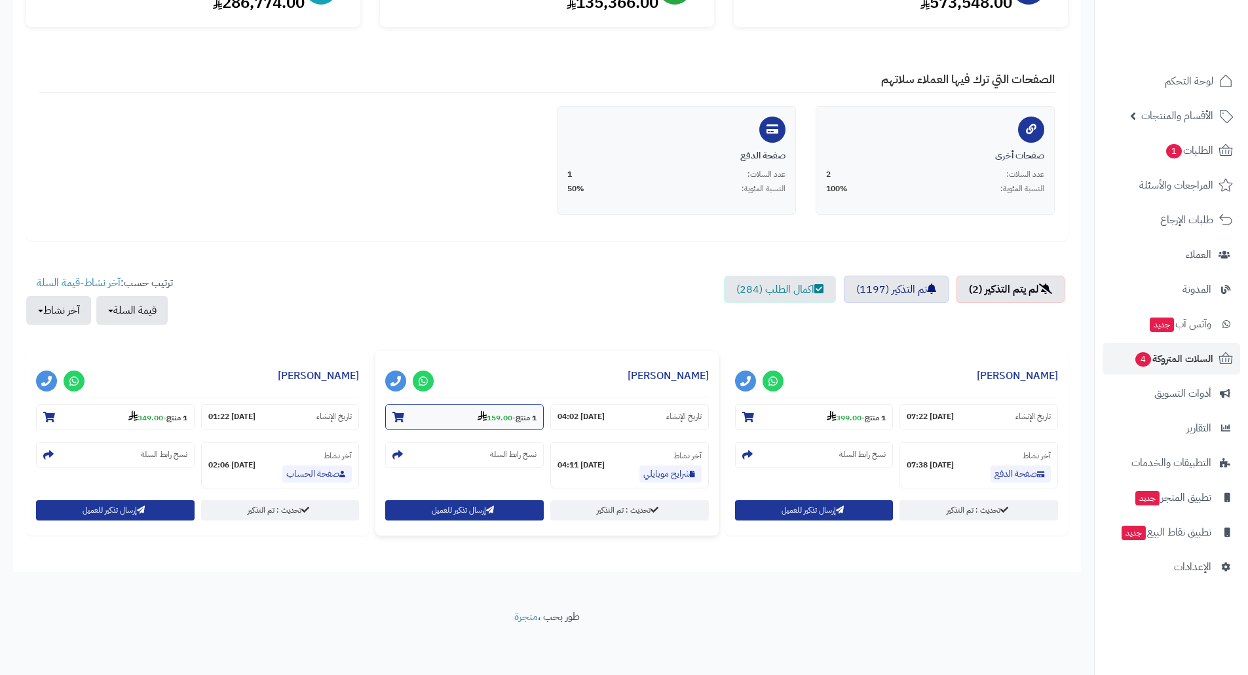
click at [495, 416] on strong "159.00" at bounding box center [495, 418] width 35 height 12
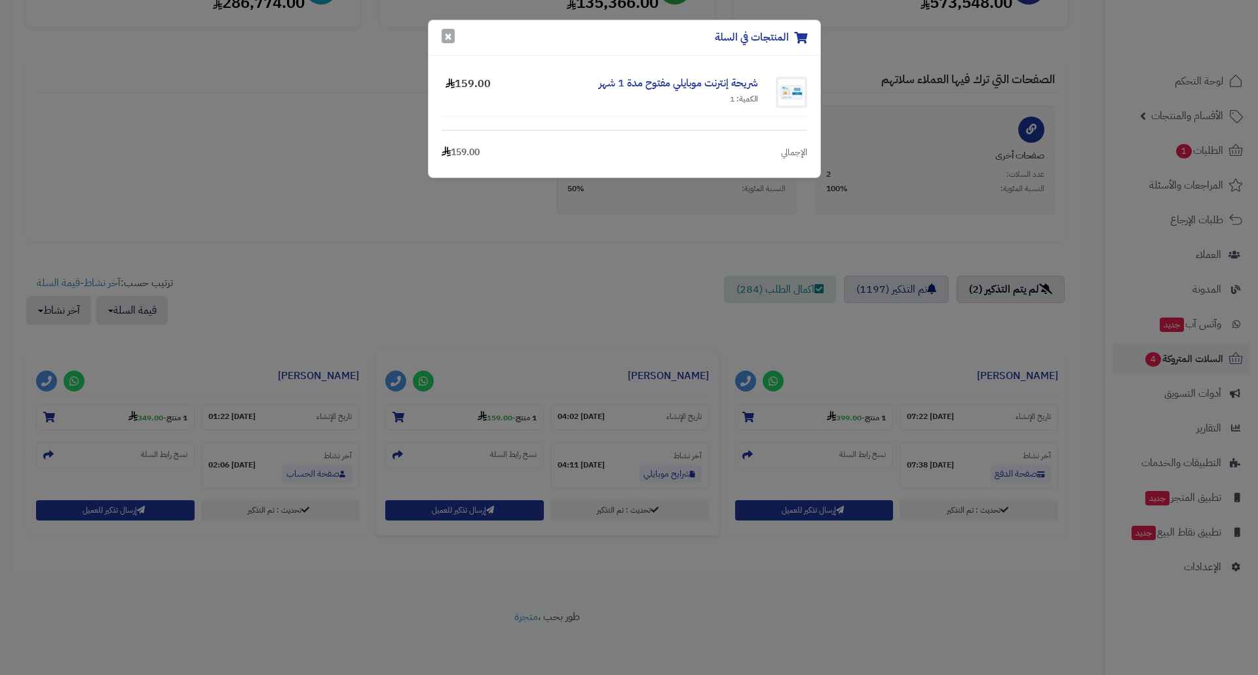
click at [451, 39] on button "×" at bounding box center [448, 36] width 13 height 14
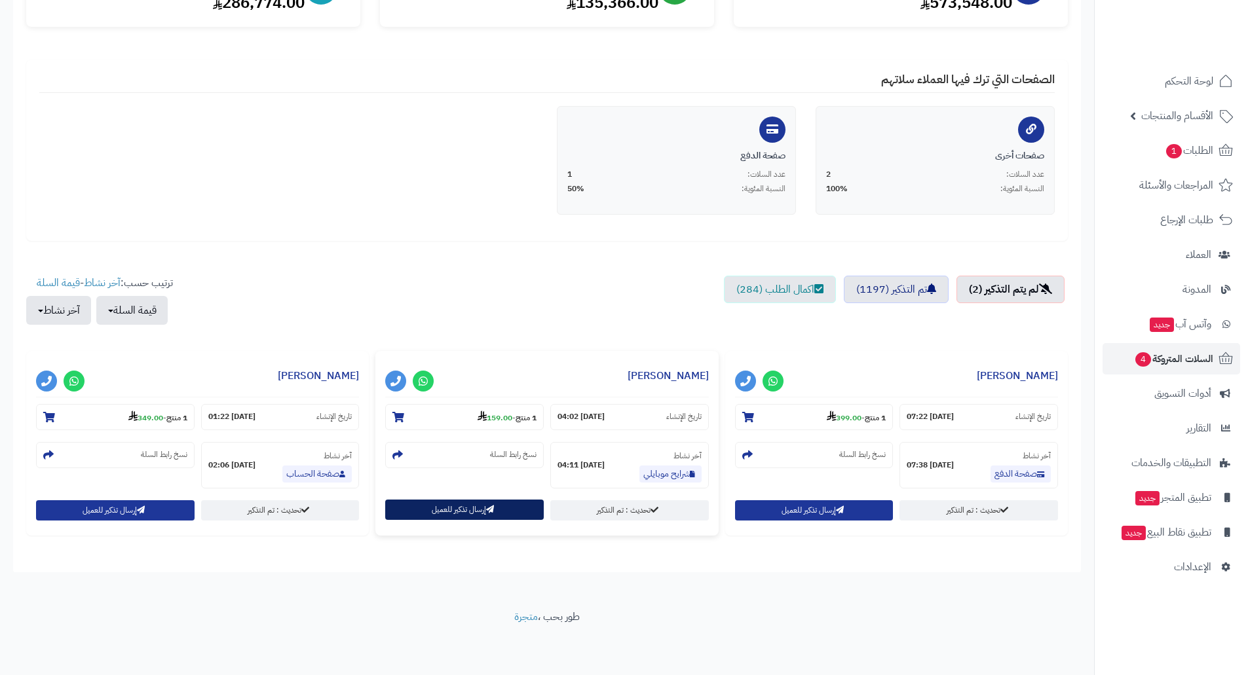
click at [442, 511] on button "إرسال تذكير للعميل" at bounding box center [464, 510] width 159 height 20
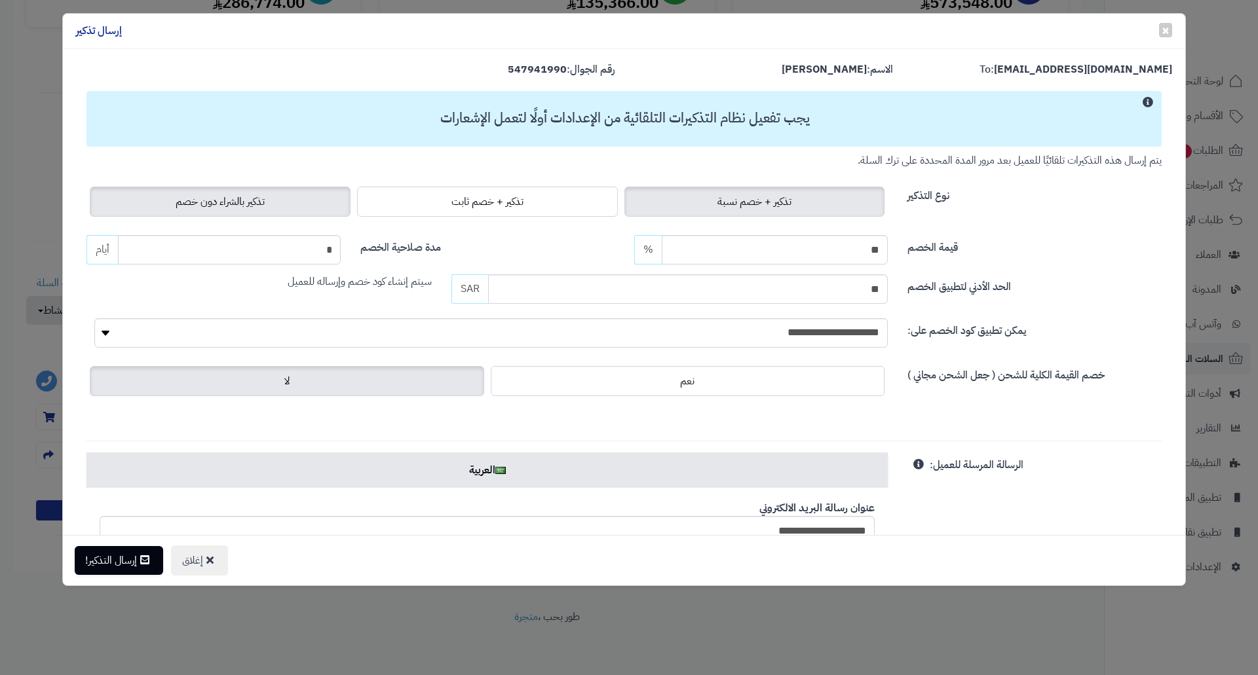
click at [233, 199] on span "تذكير بالشراء دون خصم" at bounding box center [220, 202] width 89 height 16
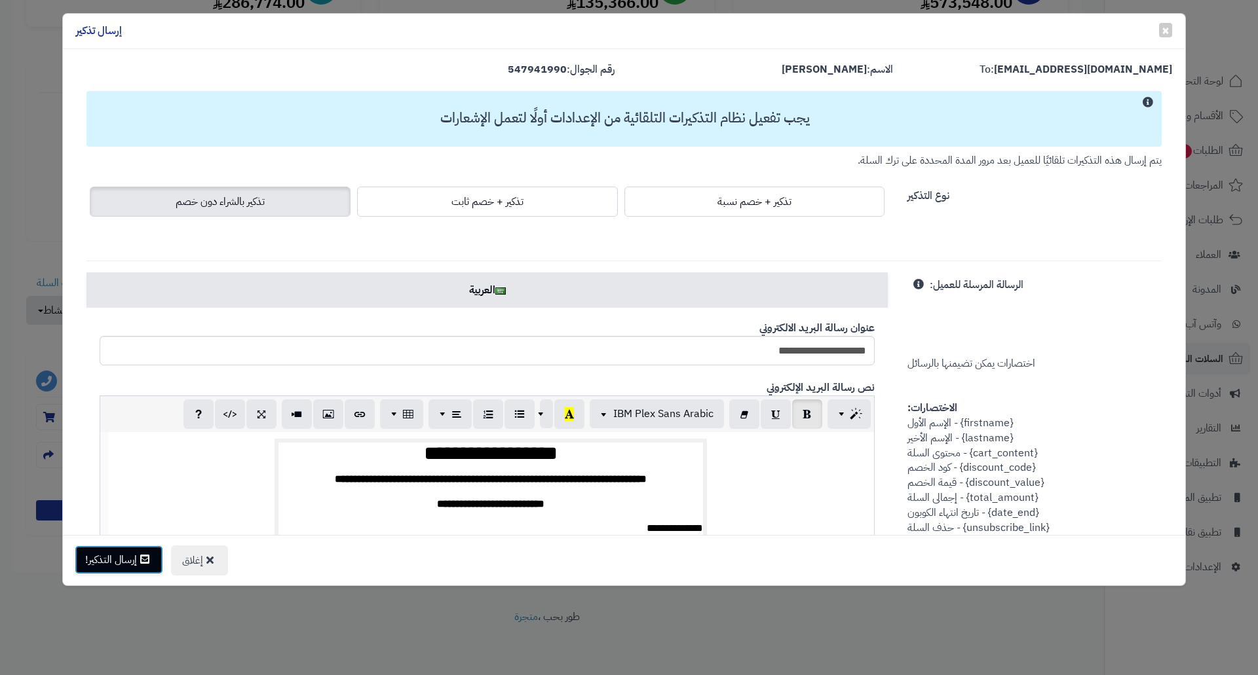
click at [124, 554] on button "إرسال التذكير!" at bounding box center [119, 560] width 88 height 29
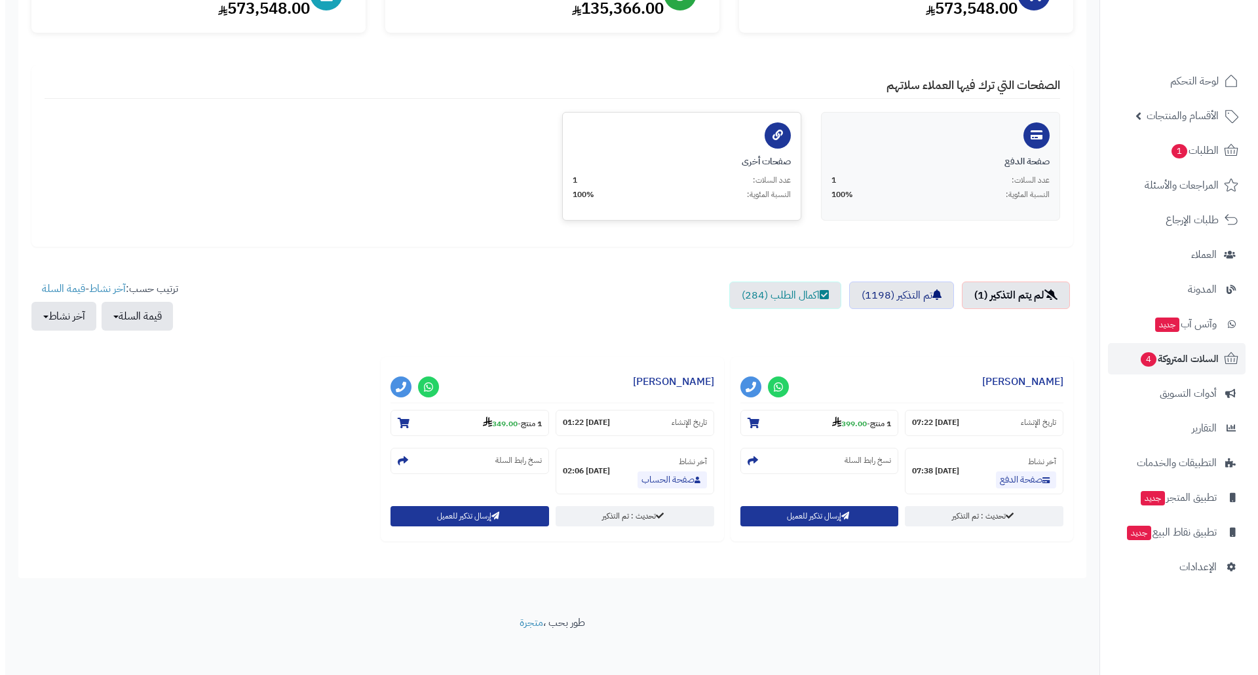
scroll to position [204, 0]
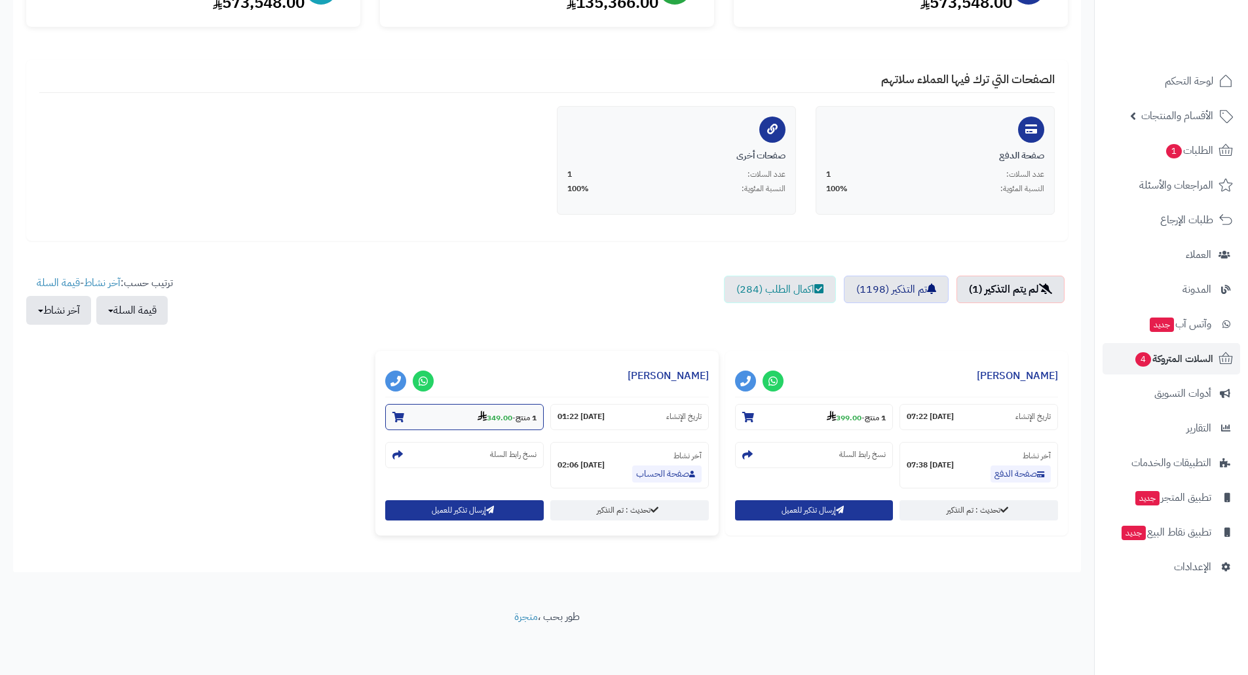
click at [488, 425] on section "1 منتج - 349.00" at bounding box center [464, 417] width 159 height 26
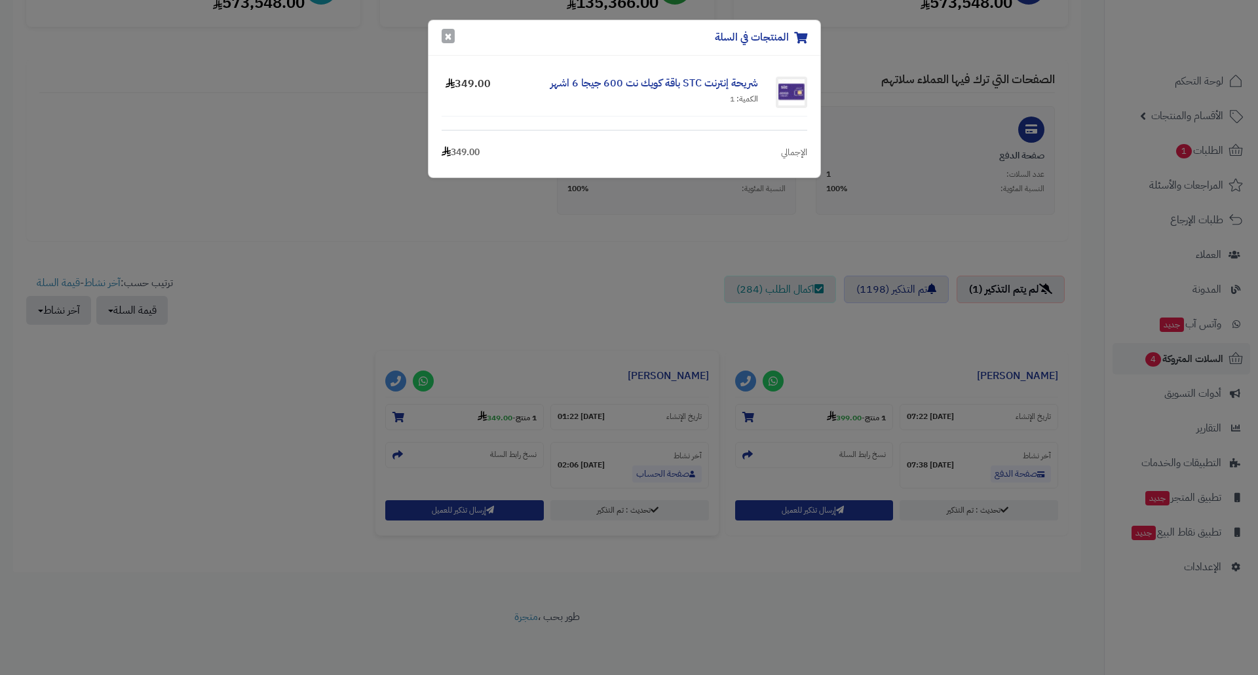
click at [451, 39] on button "×" at bounding box center [448, 36] width 13 height 14
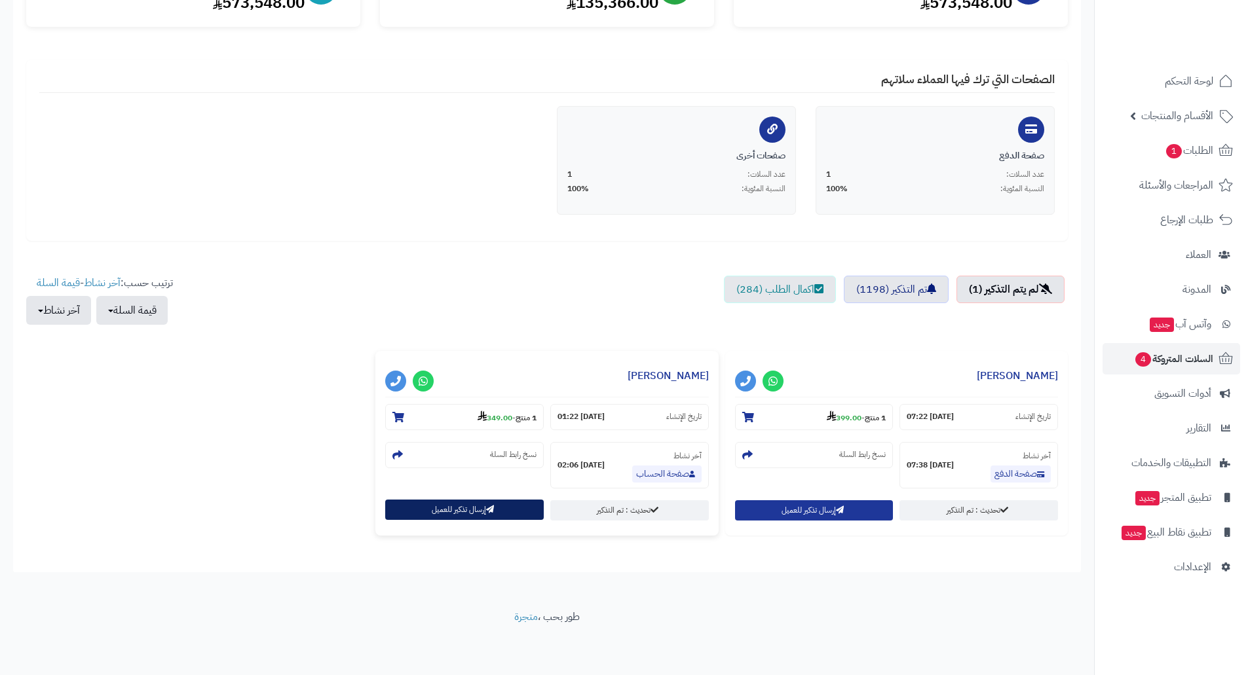
click at [451, 512] on button "إرسال تذكير للعميل" at bounding box center [464, 510] width 159 height 20
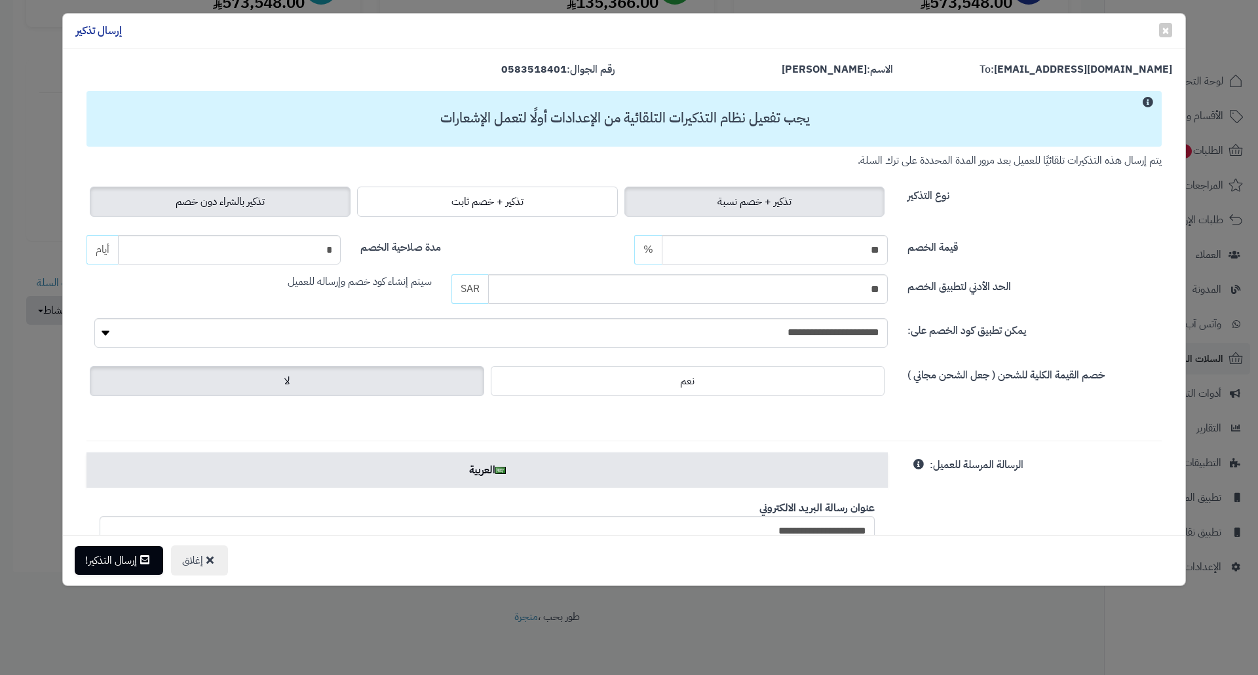
click at [231, 203] on span "تذكير بالشراء دون خصم" at bounding box center [220, 202] width 89 height 16
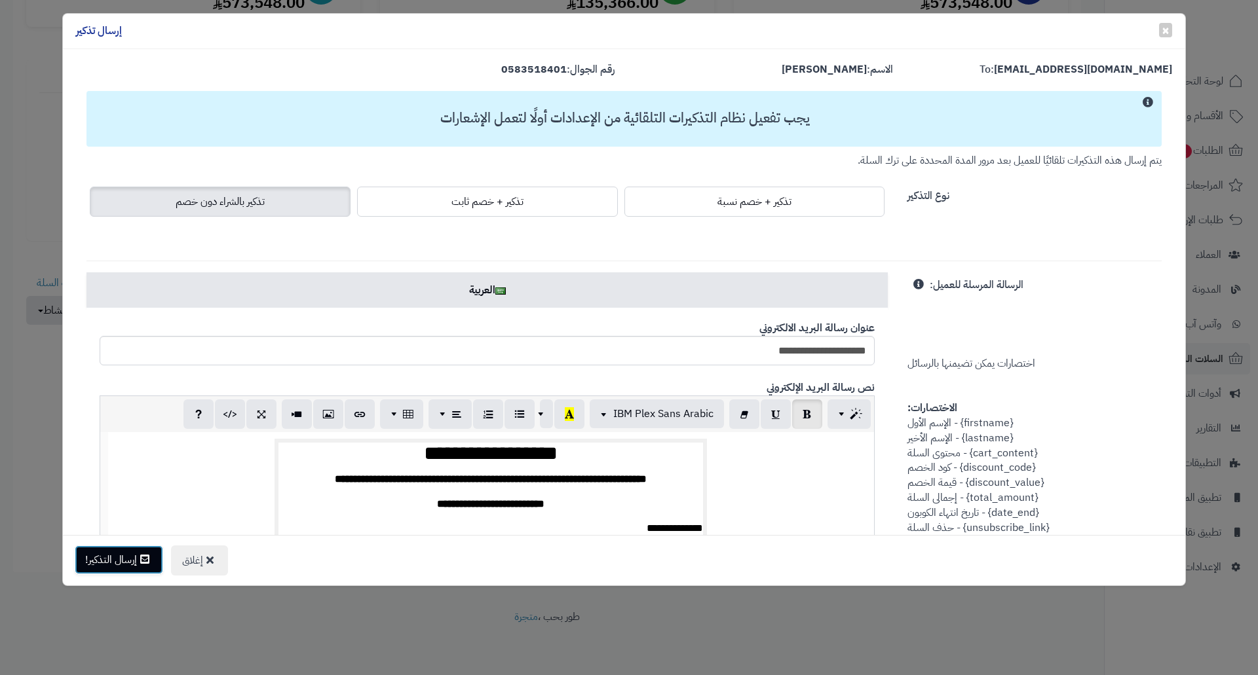
click at [112, 563] on button "إرسال التذكير!" at bounding box center [119, 560] width 88 height 29
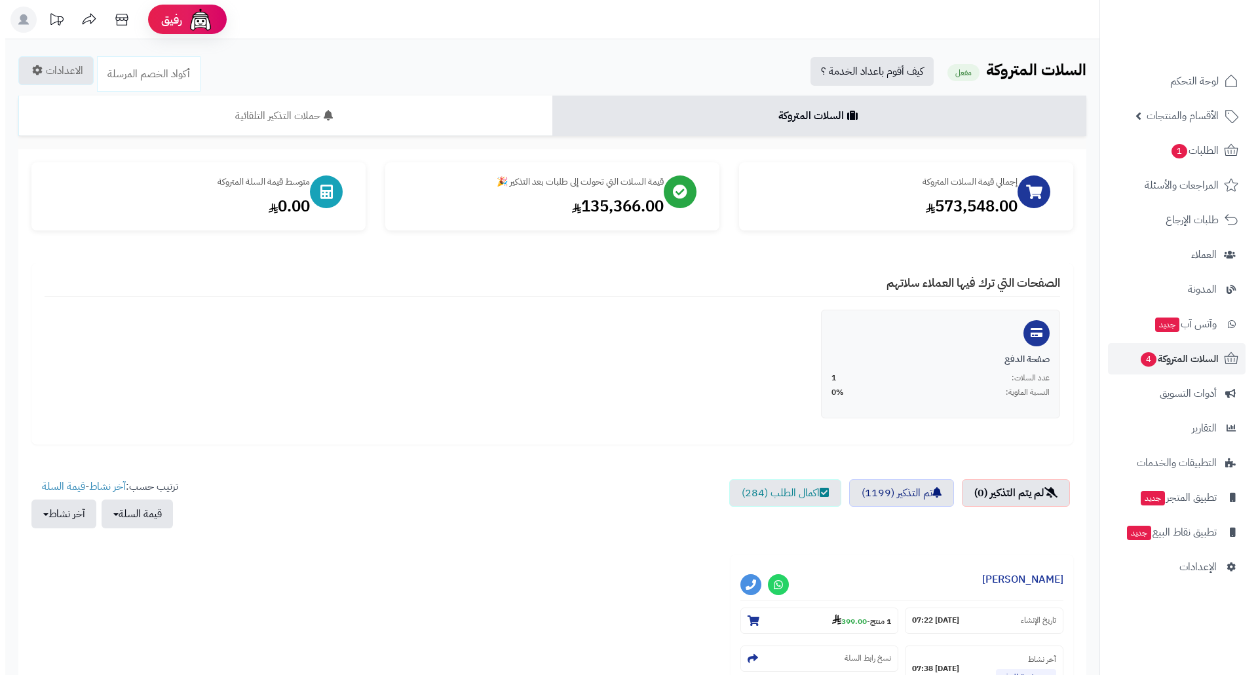
scroll to position [204, 0]
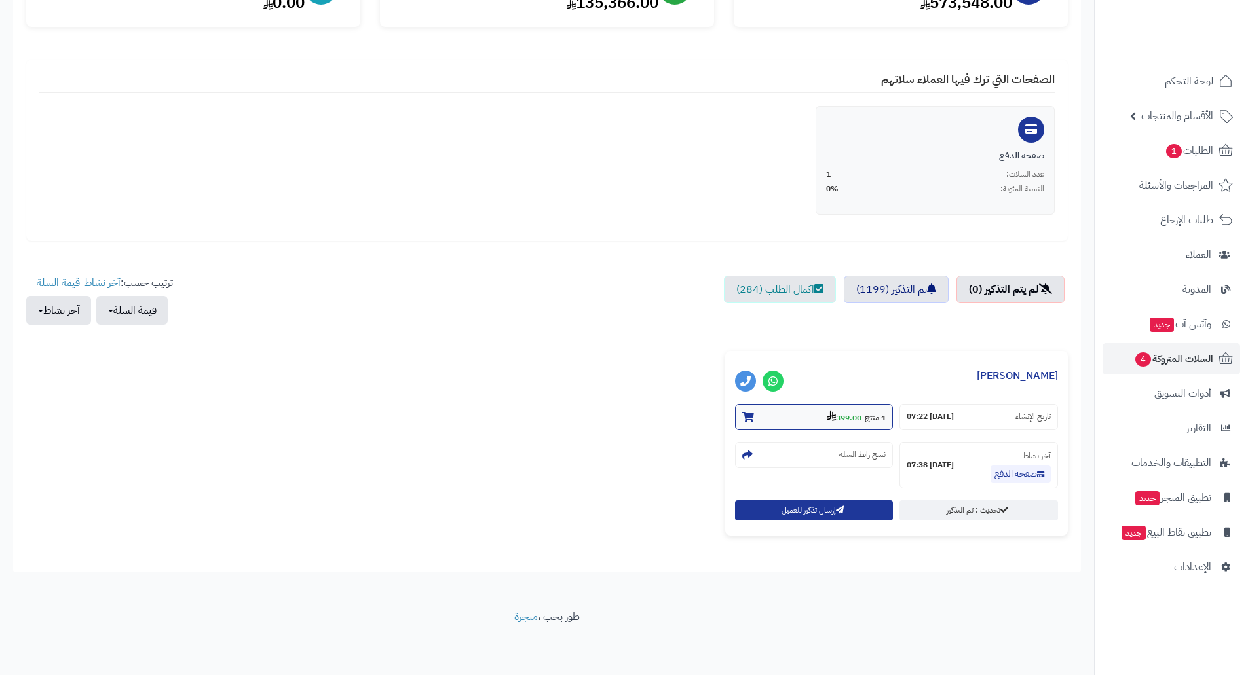
click at [850, 417] on strong "399.00" at bounding box center [844, 418] width 35 height 12
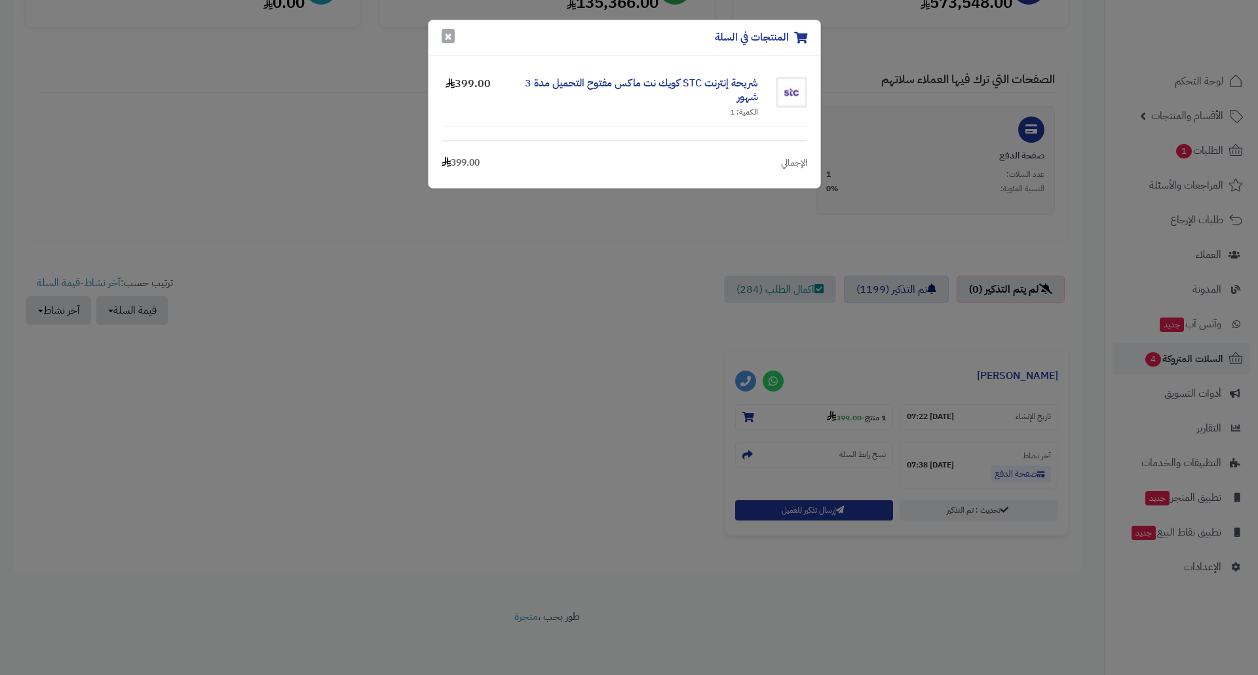
click at [444, 33] on button "×" at bounding box center [448, 36] width 13 height 14
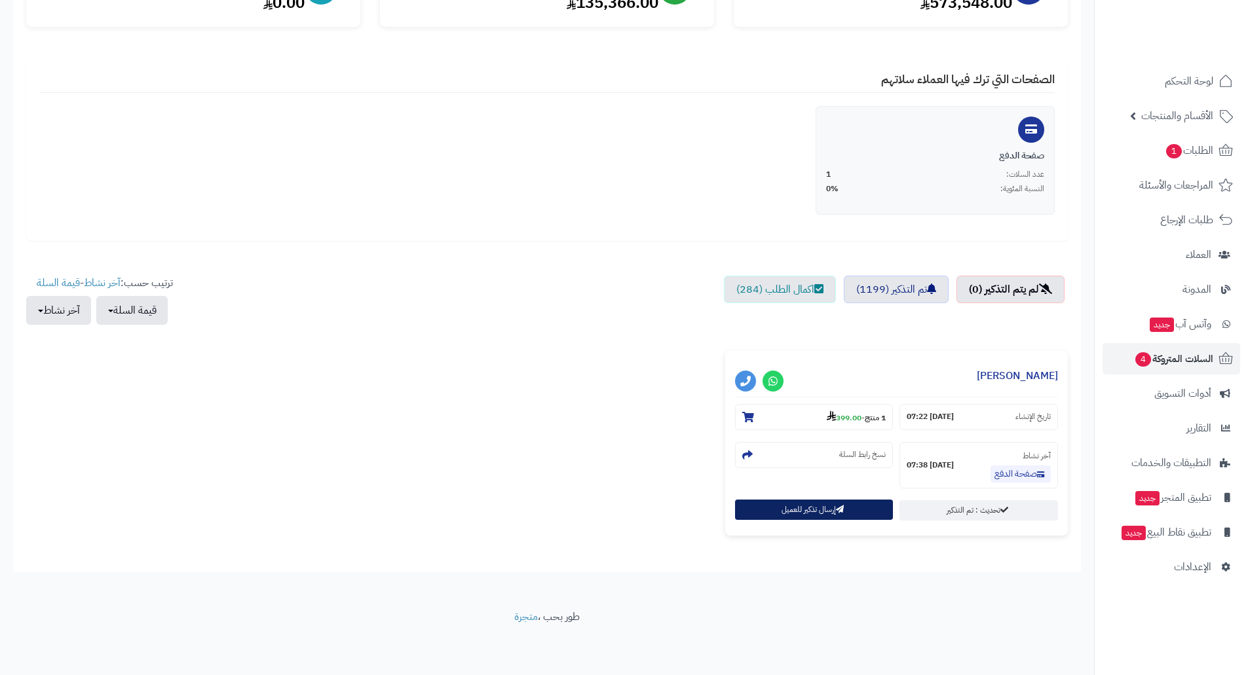
click at [775, 501] on button "إرسال تذكير للعميل" at bounding box center [814, 510] width 159 height 20
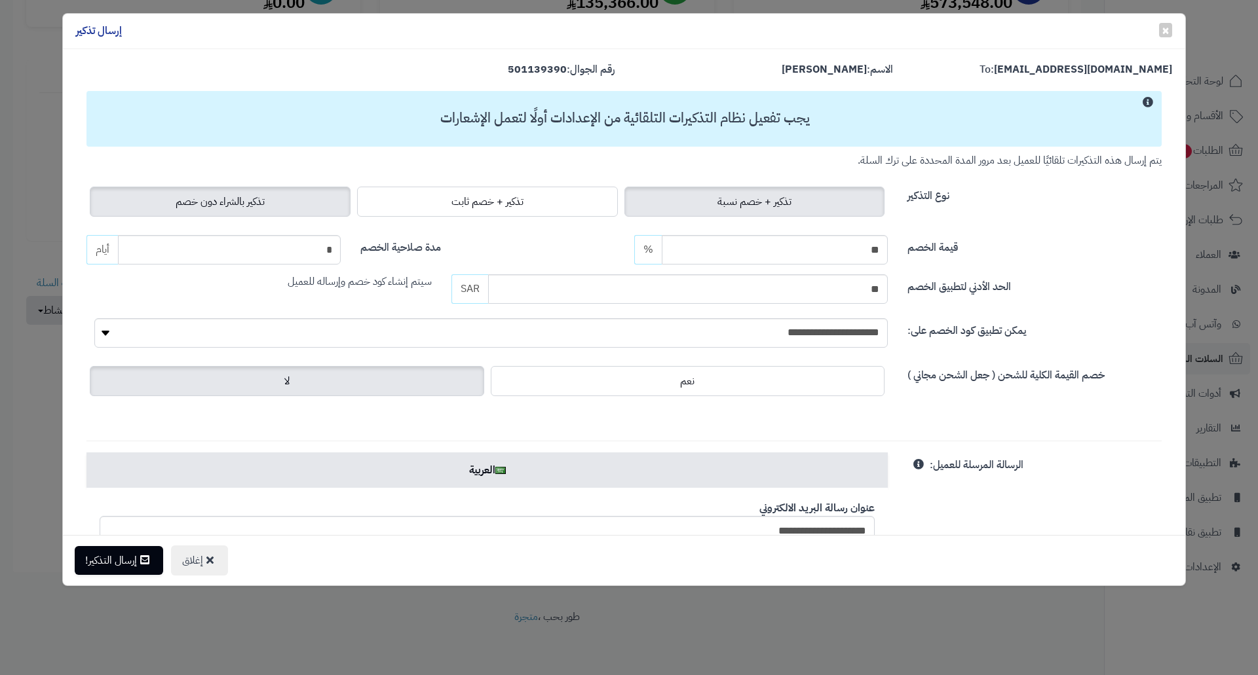
click at [180, 192] on label "تذكير بالشراء دون خصم" at bounding box center [220, 202] width 261 height 30
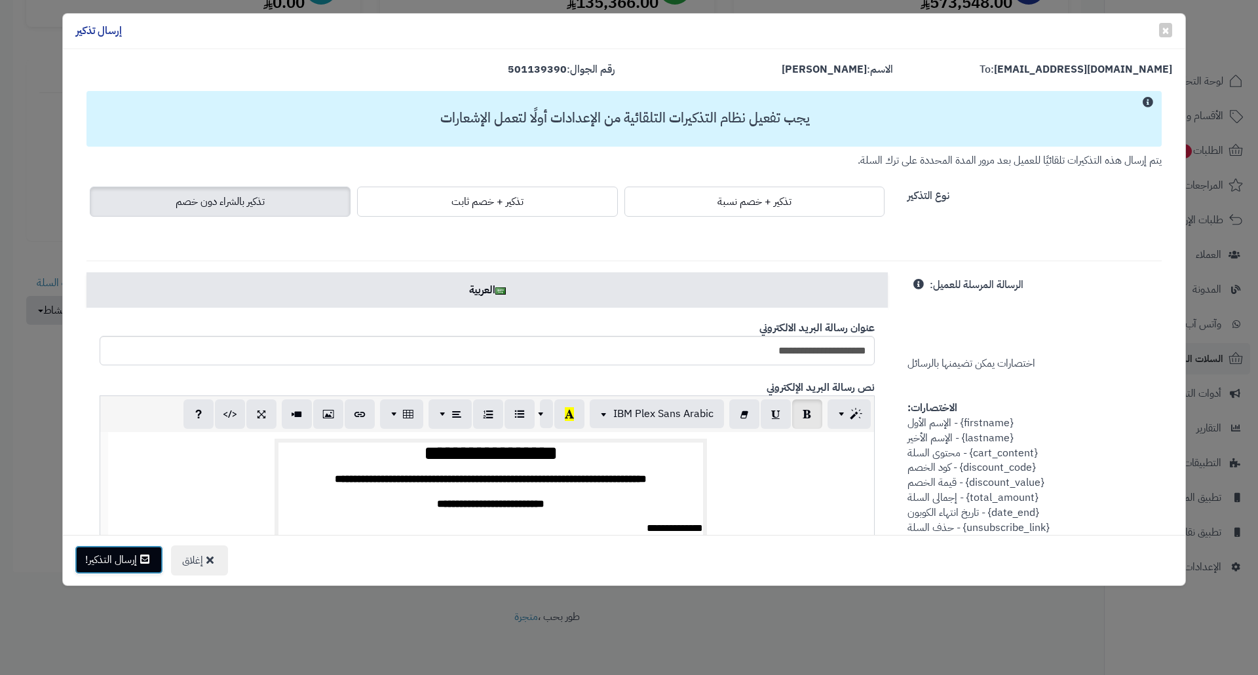
click at [127, 562] on button "إرسال التذكير!" at bounding box center [119, 560] width 88 height 29
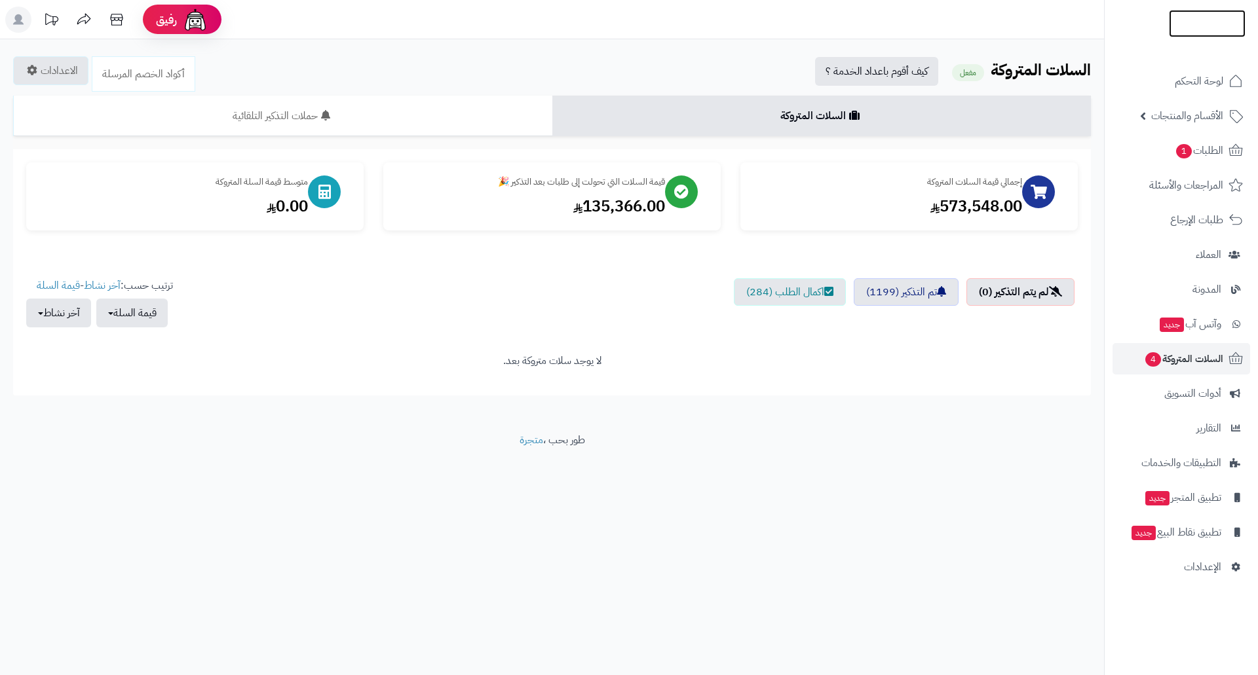
click at [1210, 28] on img at bounding box center [1207, 24] width 77 height 28
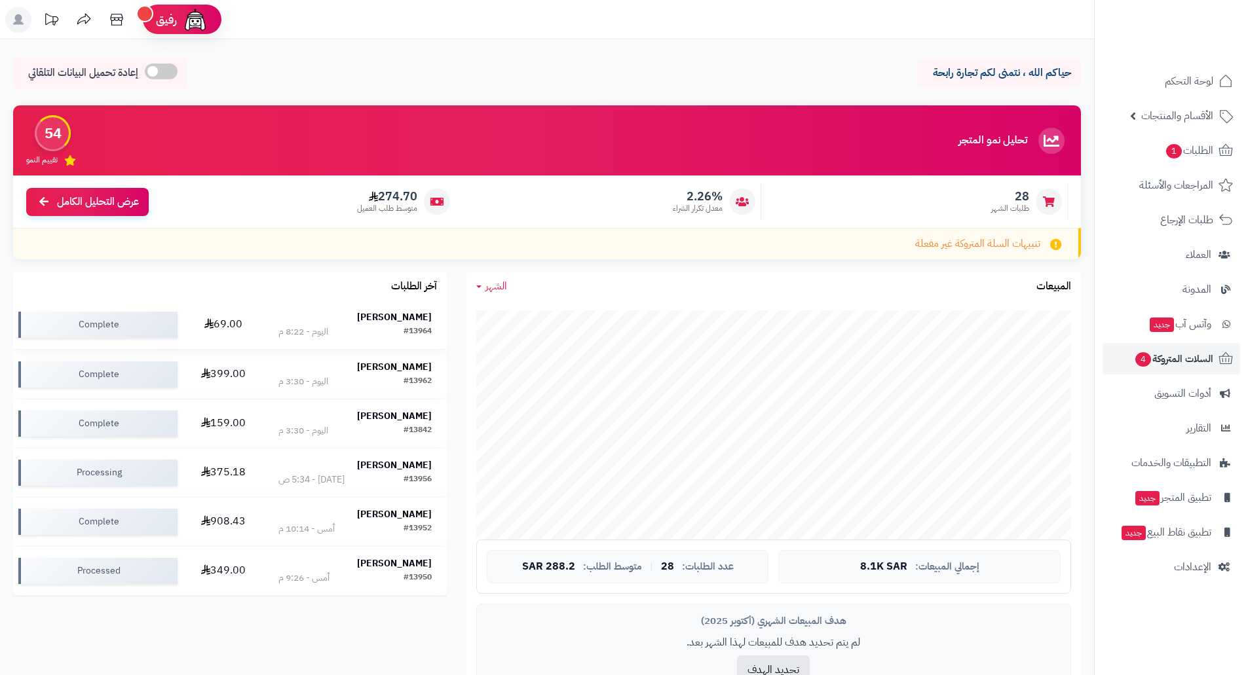
click at [235, 322] on td "69.00" at bounding box center [223, 325] width 81 height 48
